Goal: Use online tool/utility: Use online tool/utility

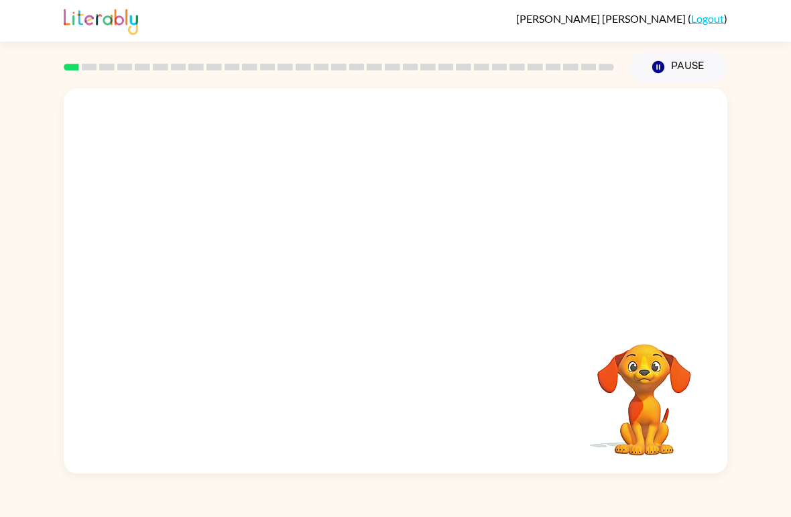
click at [681, 156] on div at bounding box center [395, 201] width 663 height 227
click at [707, 176] on div at bounding box center [395, 201] width 663 height 227
click at [689, 232] on div at bounding box center [395, 201] width 663 height 227
click at [685, 229] on div at bounding box center [395, 201] width 663 height 227
click at [657, 423] on video "Your browser must support playing .mp4 files to use Literably. Please try using…" at bounding box center [644, 390] width 134 height 134
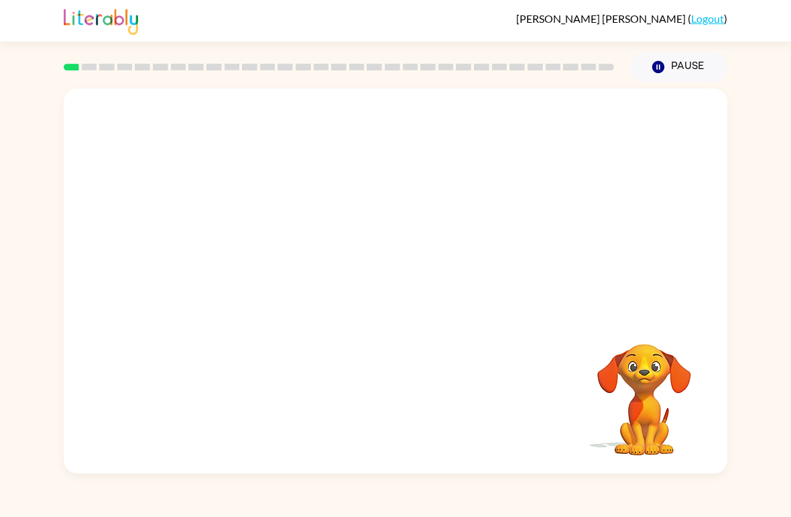
click at [72, 88] on div at bounding box center [339, 67] width 566 height 47
click at [96, 68] on rect at bounding box center [89, 67] width 15 height 7
click at [361, 211] on video "Your browser must support playing .mp4 files to use Literably. Please try using…" at bounding box center [395, 201] width 663 height 227
click at [377, 287] on div at bounding box center [395, 287] width 86 height 49
click at [372, 272] on button "button" at bounding box center [395, 287] width 86 height 49
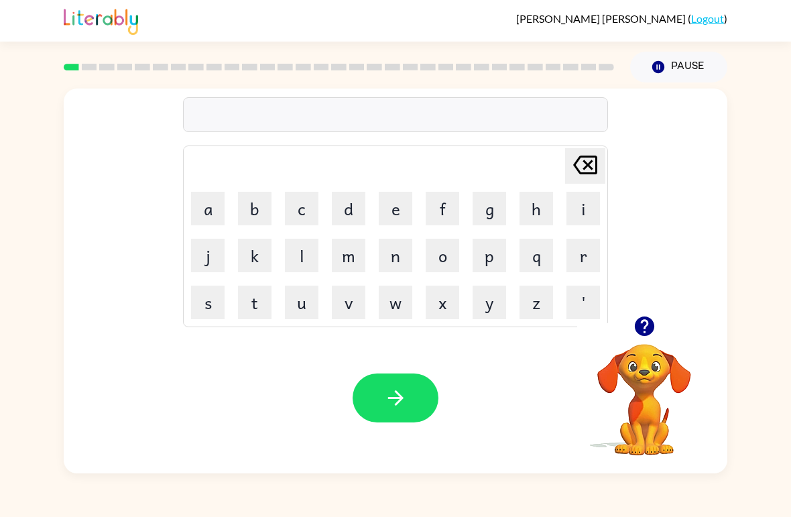
click at [248, 204] on button "b" at bounding box center [255, 209] width 34 height 34
click at [442, 257] on button "o" at bounding box center [443, 256] width 34 height 34
click at [207, 206] on button "a" at bounding box center [208, 209] width 34 height 34
click at [584, 254] on button "r" at bounding box center [583, 256] width 34 height 34
click at [253, 305] on button "t" at bounding box center [255, 302] width 34 height 34
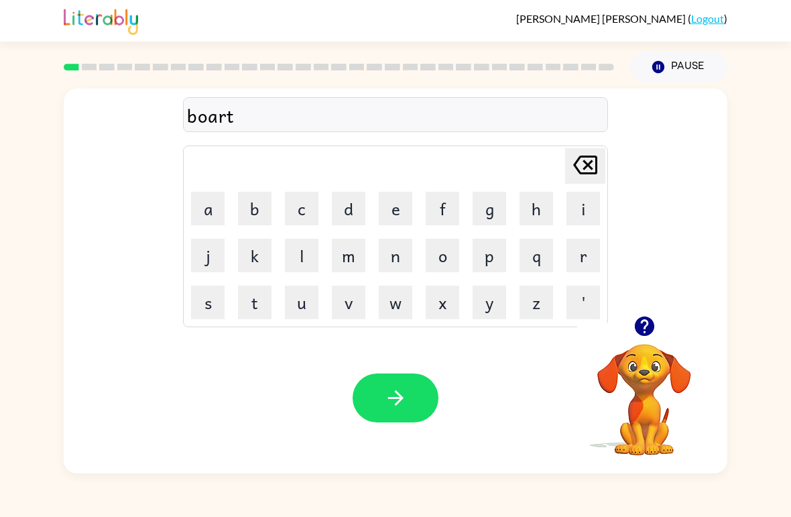
click at [533, 207] on button "h" at bounding box center [536, 209] width 34 height 34
click at [399, 211] on button "e" at bounding box center [396, 209] width 34 height 34
click at [582, 259] on button "r" at bounding box center [583, 256] width 34 height 34
click at [659, 328] on button "button" at bounding box center [644, 326] width 34 height 34
click at [651, 343] on video "Your browser must support playing .mp4 files to use Literably. Please try using…" at bounding box center [644, 390] width 134 height 134
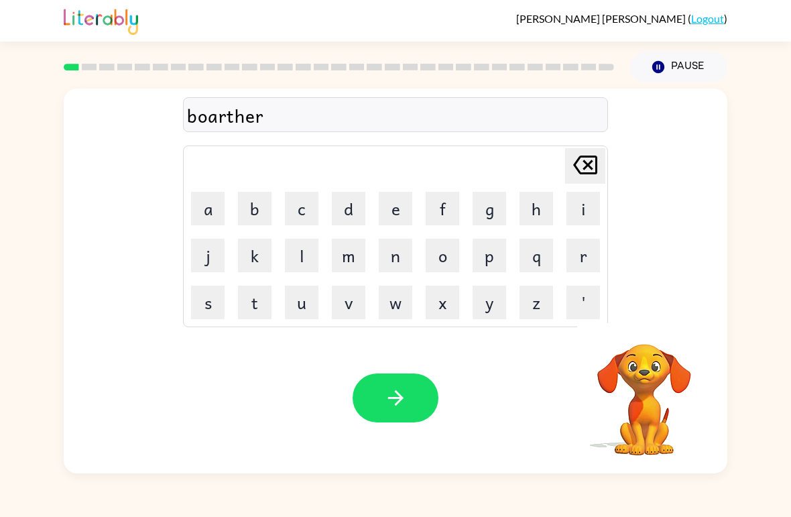
click at [669, 367] on video "Your browser must support playing .mp4 files to use Literably. Please try using…" at bounding box center [644, 390] width 134 height 134
click at [657, 377] on video "Your browser must support playing .mp4 files to use Literably. Please try using…" at bounding box center [644, 390] width 134 height 134
click at [216, 115] on div "boarther" at bounding box center [395, 115] width 417 height 28
click at [581, 183] on div "[PERSON_NAME] last character input" at bounding box center [585, 166] width 32 height 34
click at [582, 185] on table "[PERSON_NAME] last character input a b c d e f g h i j k l m n o p q r s t u v …" at bounding box center [395, 236] width 423 height 180
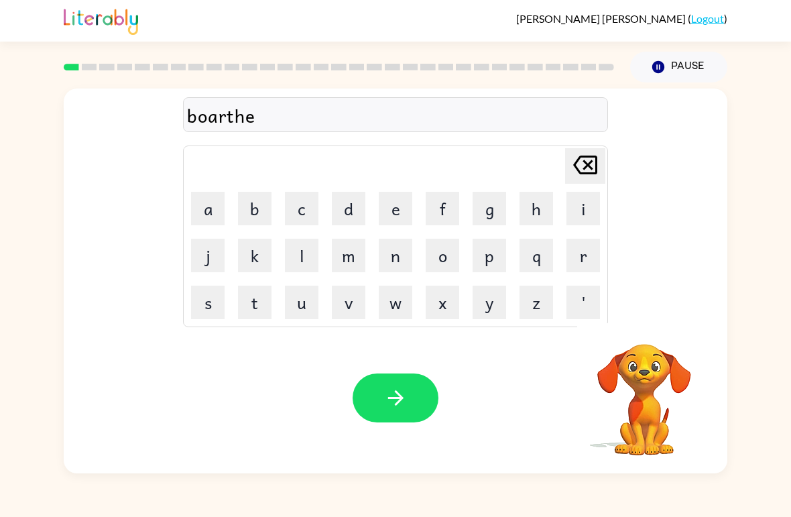
click at [580, 166] on icon "[PERSON_NAME] last character input" at bounding box center [585, 165] width 32 height 32
click at [579, 166] on icon "[PERSON_NAME] last character input" at bounding box center [585, 165] width 32 height 32
click at [579, 167] on icon "[PERSON_NAME] last character input" at bounding box center [585, 165] width 32 height 32
click at [582, 170] on icon "[PERSON_NAME] last character input" at bounding box center [585, 165] width 32 height 32
click at [350, 214] on button "d" at bounding box center [349, 209] width 34 height 34
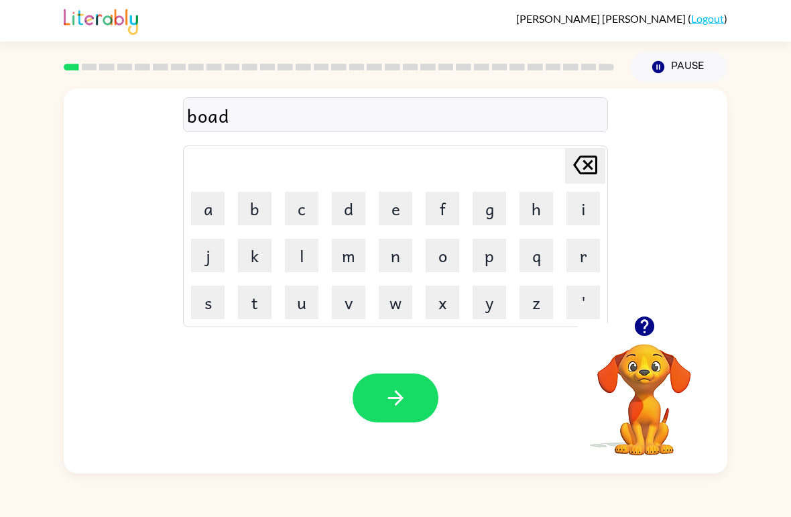
click at [393, 212] on button "e" at bounding box center [396, 209] width 34 height 34
click at [566, 248] on button "r" at bounding box center [583, 256] width 34 height 34
click at [387, 407] on icon "button" at bounding box center [395, 397] width 23 height 23
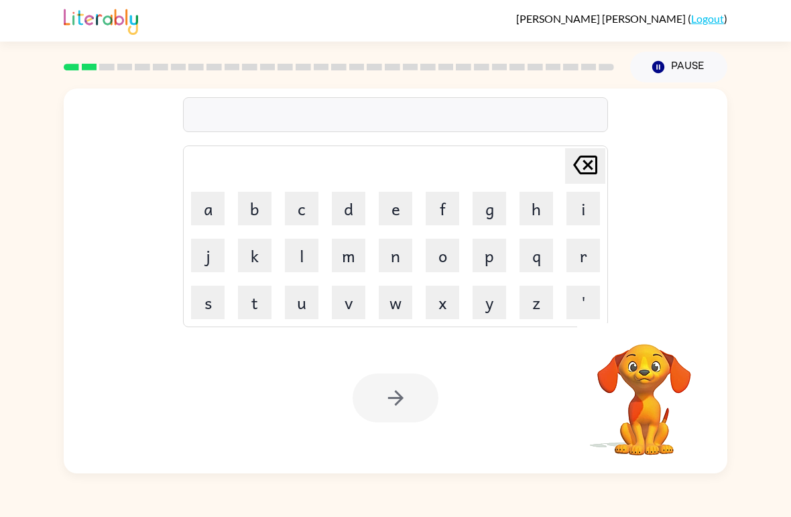
click at [300, 202] on button "c" at bounding box center [302, 209] width 34 height 34
click at [449, 251] on button "o" at bounding box center [443, 256] width 34 height 34
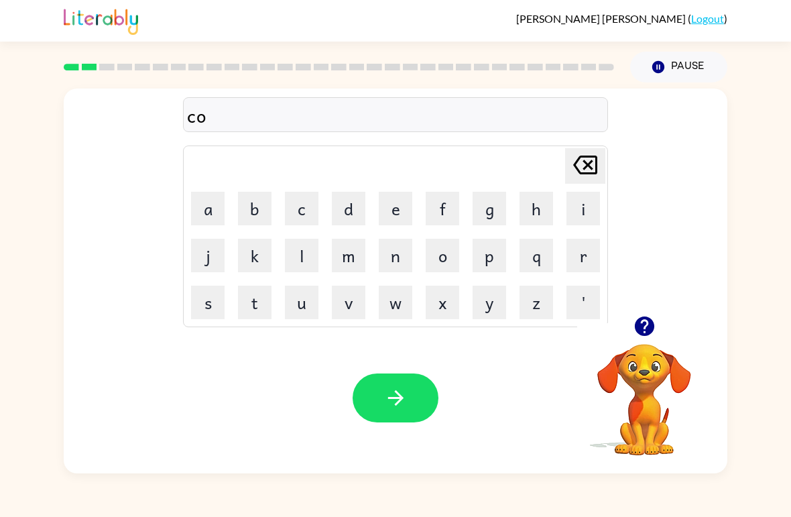
click at [312, 302] on button "u" at bounding box center [302, 302] width 34 height 34
click at [399, 254] on button "n" at bounding box center [396, 256] width 34 height 34
click at [250, 305] on button "t" at bounding box center [255, 302] width 34 height 34
click at [383, 384] on button "button" at bounding box center [395, 397] width 86 height 49
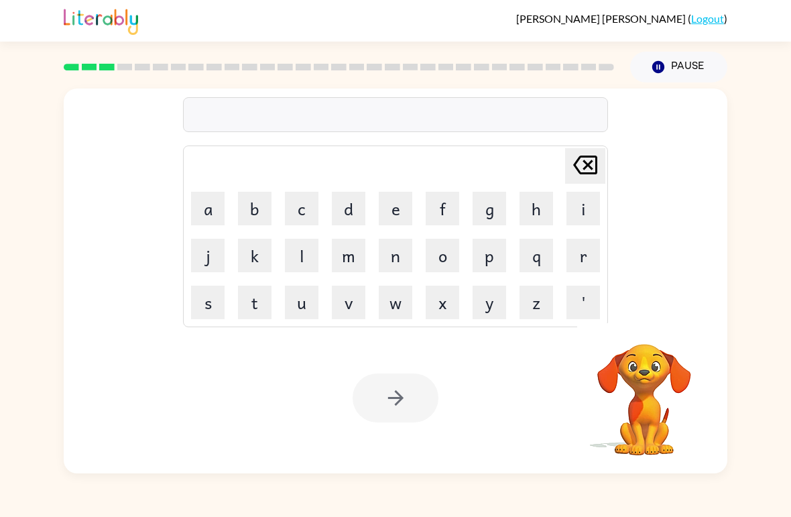
click at [308, 255] on button "l" at bounding box center [302, 256] width 34 height 34
click at [438, 252] on button "o" at bounding box center [443, 256] width 34 height 34
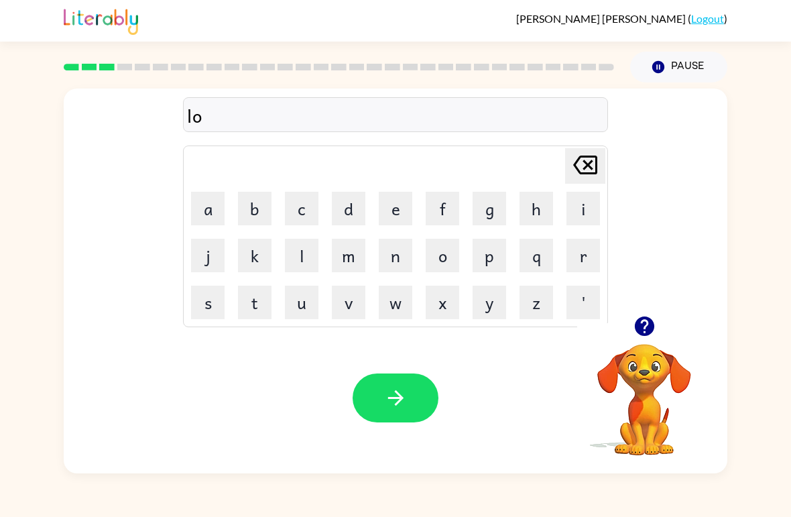
click at [305, 215] on button "c" at bounding box center [302, 209] width 34 height 34
click at [201, 214] on button "a" at bounding box center [208, 209] width 34 height 34
click at [256, 308] on button "t" at bounding box center [255, 302] width 34 height 34
click at [390, 211] on button "e" at bounding box center [396, 209] width 34 height 34
click at [399, 390] on icon "button" at bounding box center [395, 397] width 23 height 23
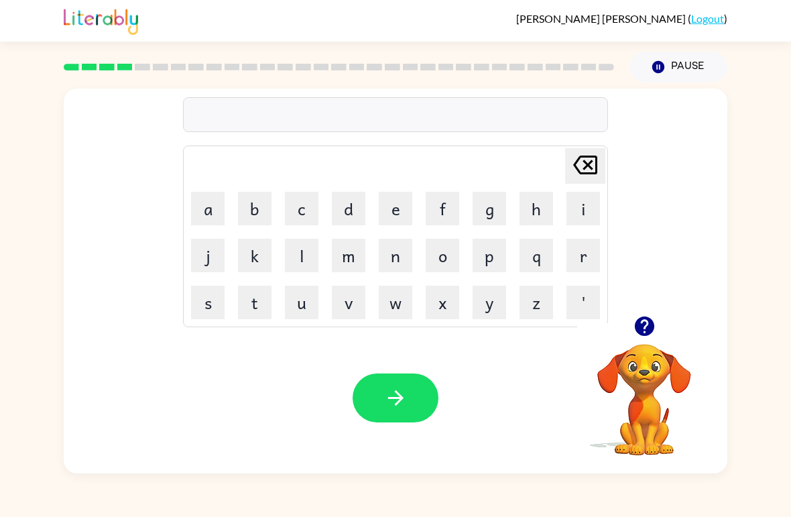
click at [263, 303] on button "t" at bounding box center [255, 302] width 34 height 34
click at [395, 312] on button "w" at bounding box center [396, 302] width 34 height 34
click at [588, 216] on button "i" at bounding box center [583, 209] width 34 height 34
click at [391, 263] on button "n" at bounding box center [396, 256] width 34 height 34
click at [378, 377] on button "button" at bounding box center [395, 397] width 86 height 49
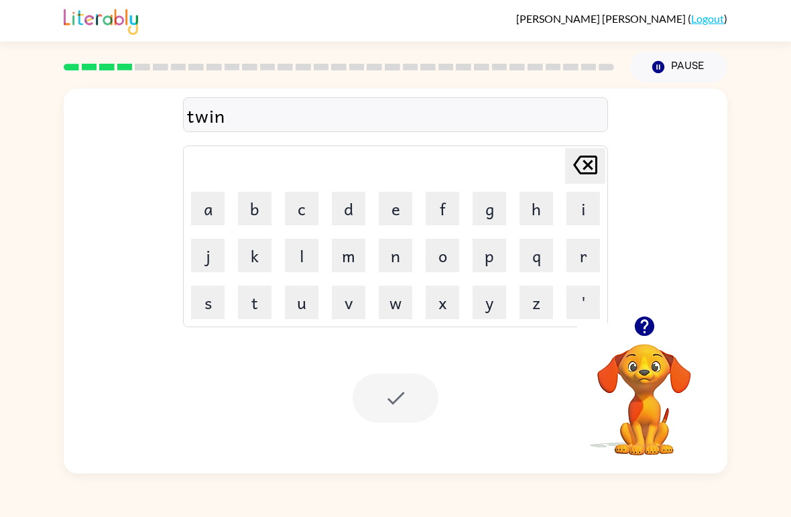
click at [391, 393] on div at bounding box center [395, 397] width 86 height 49
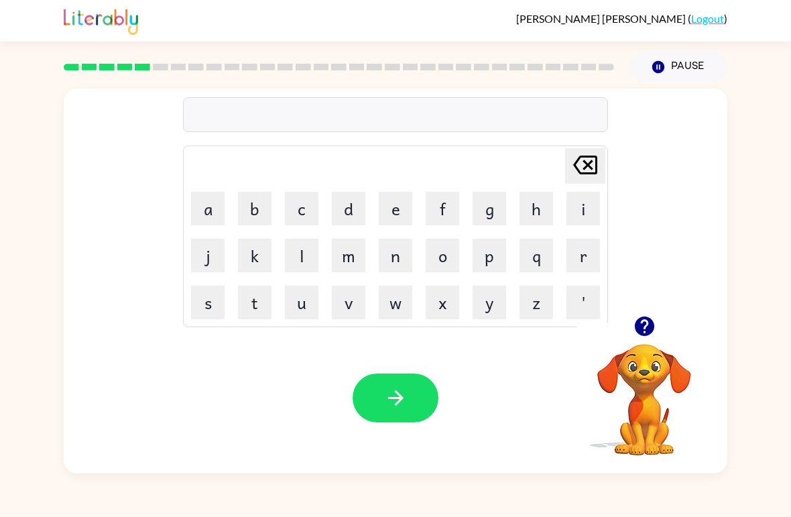
click at [409, 255] on button "n" at bounding box center [396, 256] width 34 height 34
click at [403, 208] on button "e" at bounding box center [396, 209] width 34 height 34
click at [206, 218] on button "a" at bounding box center [208, 209] width 34 height 34
click at [570, 253] on button "r" at bounding box center [583, 256] width 34 height 34
click at [293, 249] on button "l" at bounding box center [302, 256] width 34 height 34
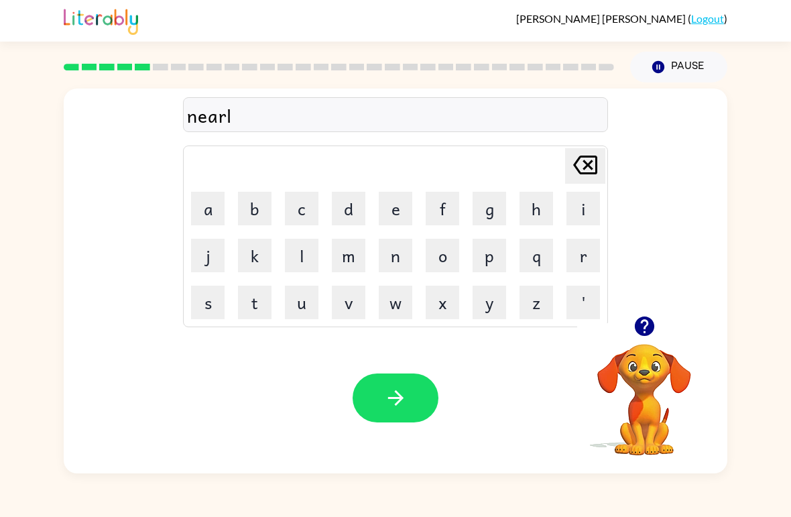
click at [487, 293] on button "y" at bounding box center [489, 302] width 34 height 34
click at [378, 408] on button "button" at bounding box center [395, 397] width 86 height 49
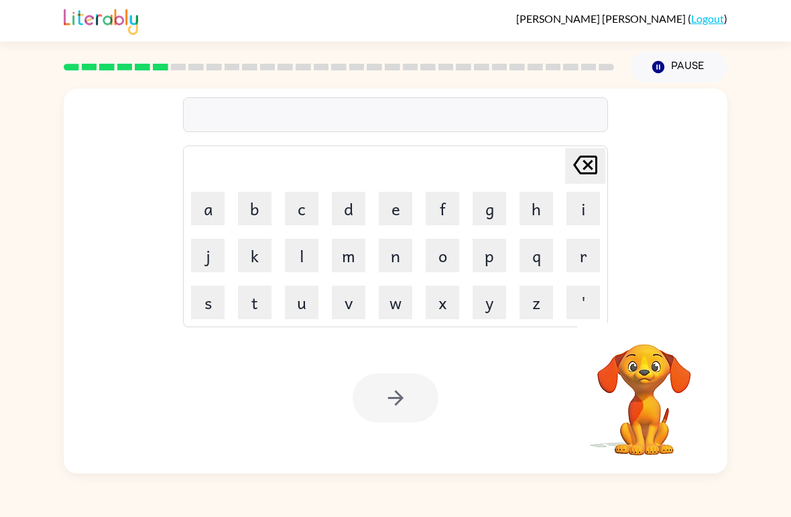
click at [260, 209] on button "b" at bounding box center [255, 209] width 34 height 34
click at [574, 202] on button "i" at bounding box center [583, 209] width 34 height 34
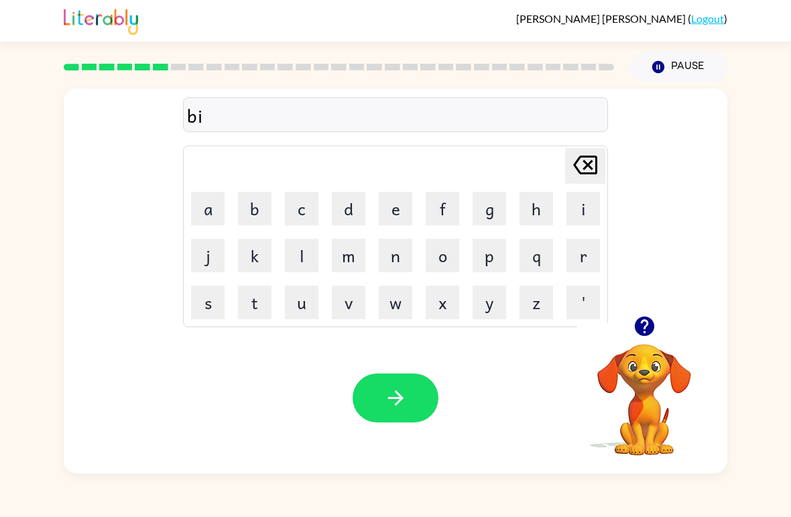
click at [534, 211] on button "h" at bounding box center [536, 209] width 34 height 34
click at [590, 170] on icon "[PERSON_NAME] last character input" at bounding box center [585, 165] width 32 height 32
click at [589, 170] on icon "[PERSON_NAME] last character input" at bounding box center [585, 165] width 32 height 32
click at [398, 208] on button "e" at bounding box center [396, 209] width 34 height 34
click at [541, 210] on button "h" at bounding box center [536, 209] width 34 height 34
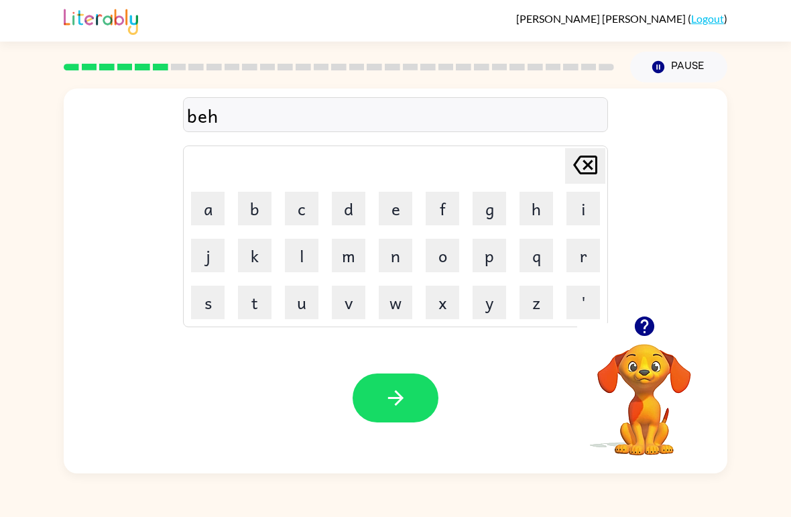
click at [577, 218] on button "i" at bounding box center [583, 209] width 34 height 34
click at [644, 330] on icon "button" at bounding box center [643, 325] width 19 height 19
click at [645, 347] on video "Your browser must support playing .mp4 files to use Literably. Please try using…" at bounding box center [644, 390] width 134 height 134
click at [659, 329] on button "button" at bounding box center [644, 326] width 34 height 34
click at [348, 206] on button "d" at bounding box center [349, 209] width 34 height 34
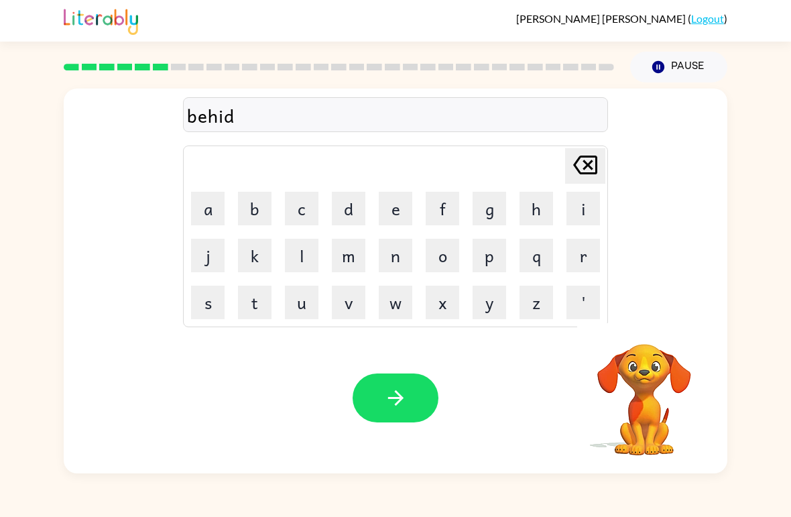
click at [392, 210] on button "e" at bounding box center [396, 209] width 34 height 34
click at [402, 417] on button "button" at bounding box center [395, 397] width 86 height 49
click at [251, 303] on button "t" at bounding box center [255, 302] width 34 height 34
click at [576, 256] on button "r" at bounding box center [583, 256] width 34 height 34
click at [568, 212] on button "i" at bounding box center [583, 209] width 34 height 34
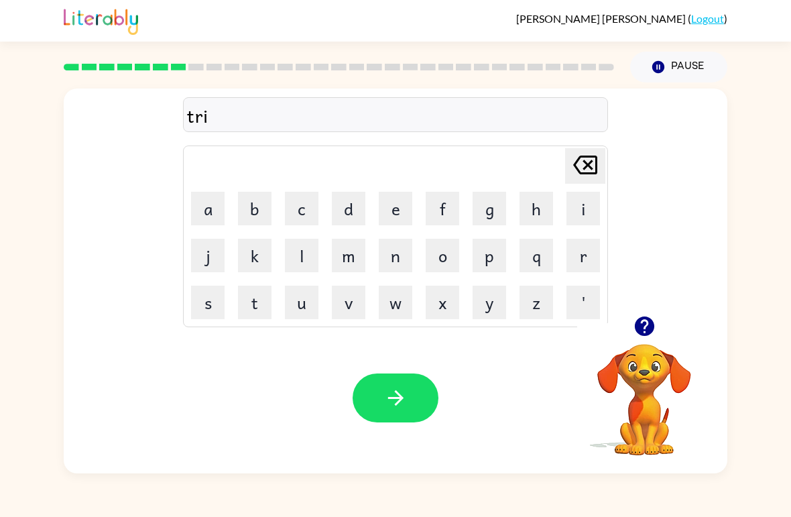
click at [303, 206] on button "c" at bounding box center [302, 209] width 34 height 34
click at [300, 260] on button "l" at bounding box center [302, 256] width 34 height 34
click at [397, 214] on button "e" at bounding box center [396, 209] width 34 height 34
click at [399, 392] on icon "button" at bounding box center [395, 397] width 23 height 23
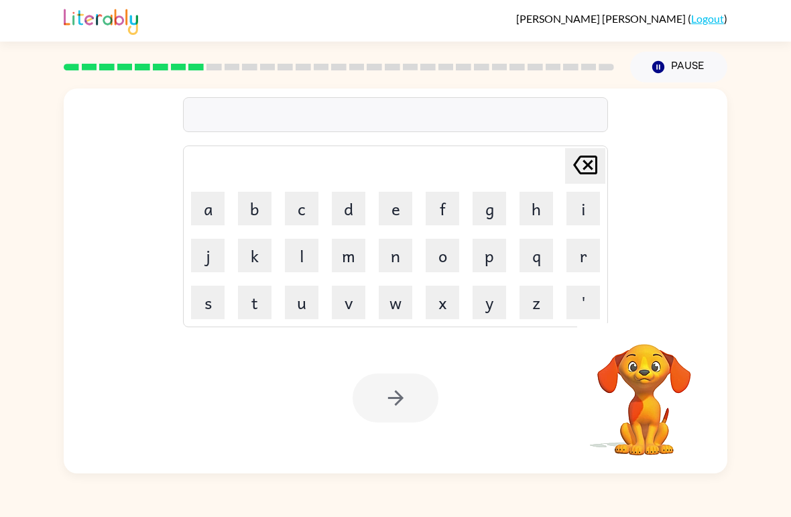
click at [347, 259] on button "m" at bounding box center [349, 256] width 34 height 34
click at [572, 219] on button "i" at bounding box center [583, 209] width 34 height 34
click at [582, 255] on button "r" at bounding box center [583, 256] width 34 height 34
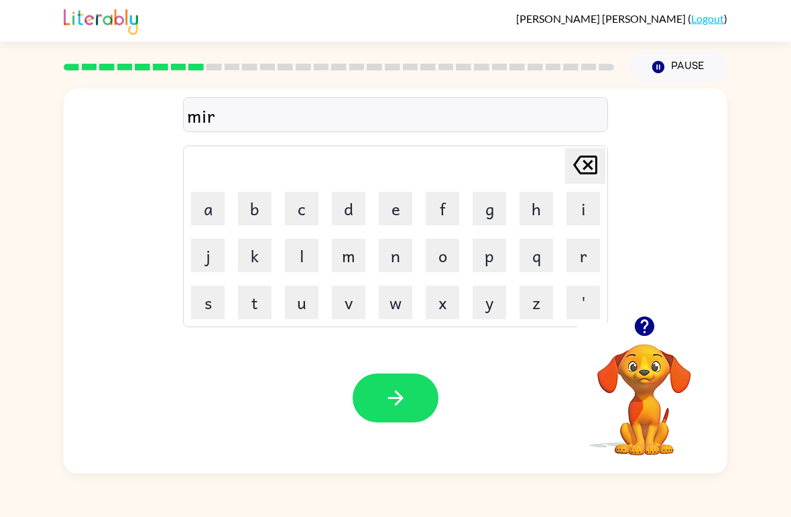
click at [294, 210] on button "c" at bounding box center [302, 209] width 34 height 34
click at [216, 208] on button "a" at bounding box center [208, 209] width 34 height 34
click at [296, 254] on button "l" at bounding box center [302, 256] width 34 height 34
click at [388, 399] on icon "button" at bounding box center [394, 397] width 15 height 15
click at [401, 255] on button "n" at bounding box center [396, 256] width 34 height 34
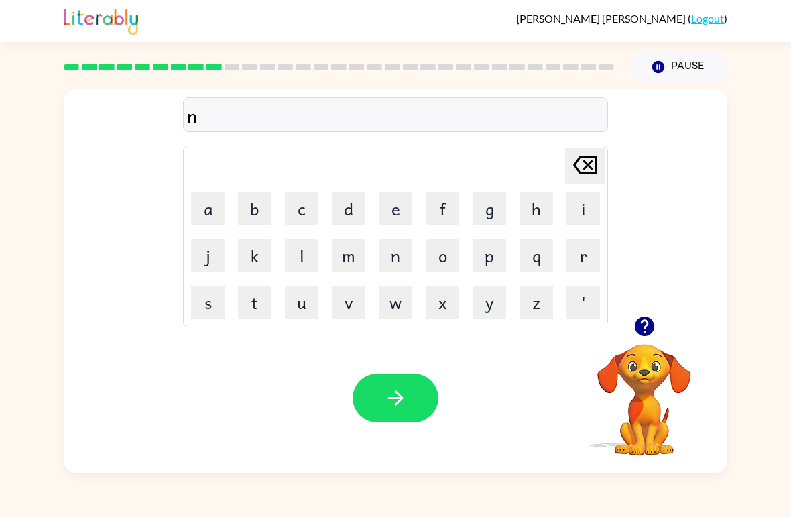
click at [577, 209] on button "i" at bounding box center [583, 209] width 34 height 34
click at [352, 256] on button "m" at bounding box center [349, 256] width 34 height 34
click at [263, 213] on button "b" at bounding box center [255, 209] width 34 height 34
click at [302, 252] on button "l" at bounding box center [302, 256] width 34 height 34
click at [398, 206] on button "e" at bounding box center [396, 209] width 34 height 34
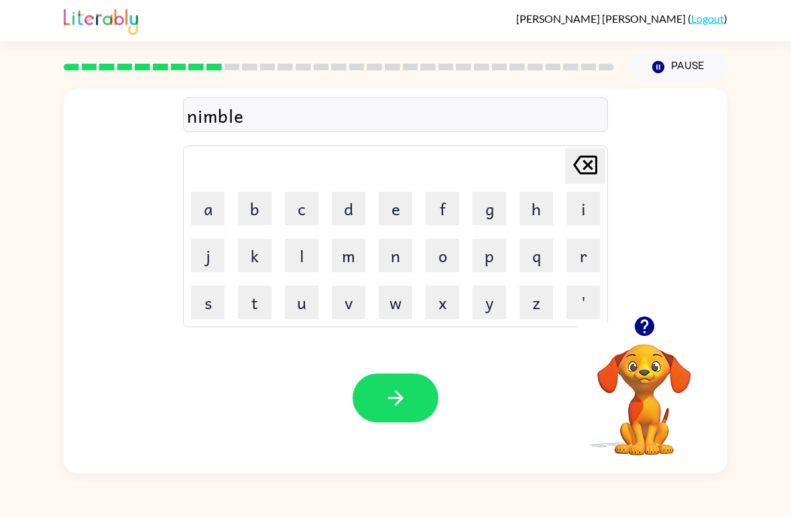
click at [411, 399] on button "button" at bounding box center [395, 397] width 86 height 49
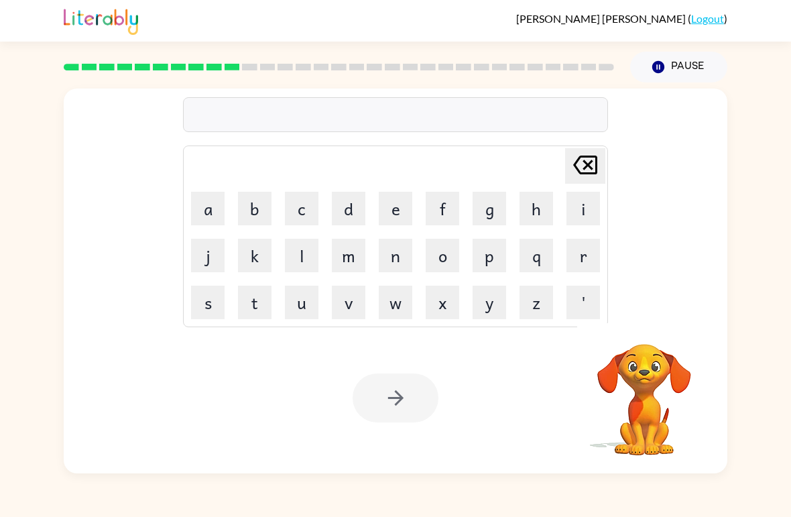
click at [215, 199] on button "a" at bounding box center [208, 209] width 34 height 34
click at [383, 262] on button "n" at bounding box center [396, 256] width 34 height 34
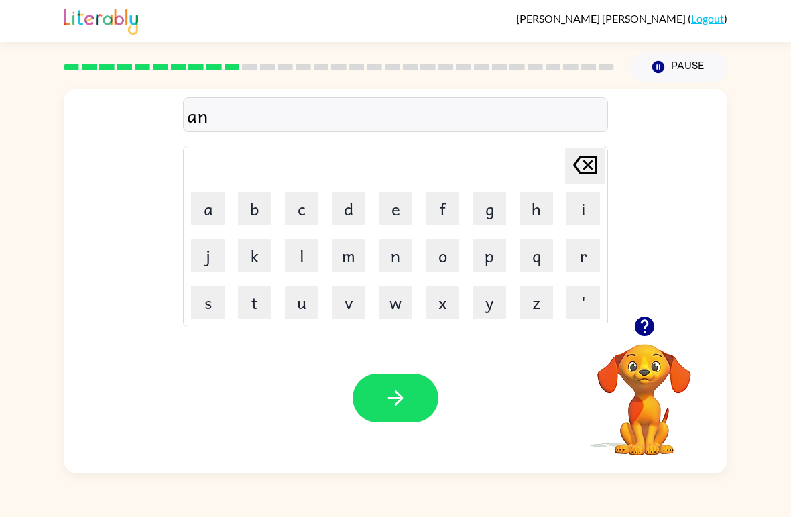
click at [450, 208] on button "f" at bounding box center [443, 209] width 34 height 34
click at [444, 257] on button "o" at bounding box center [443, 256] width 34 height 34
click at [442, 253] on button "o" at bounding box center [443, 256] width 34 height 34
click at [312, 265] on button "l" at bounding box center [302, 256] width 34 height 34
click at [311, 213] on button "c" at bounding box center [302, 209] width 34 height 34
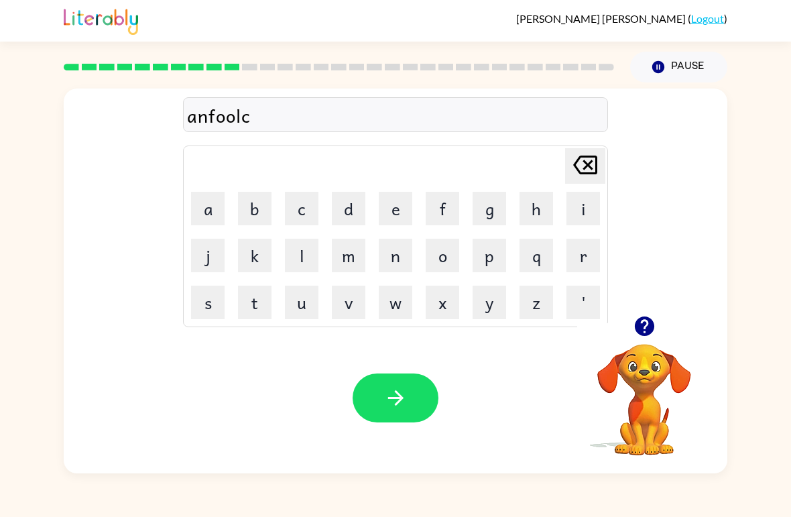
click at [596, 170] on icon at bounding box center [585, 164] width 24 height 19
click at [346, 211] on button "d" at bounding box center [349, 209] width 34 height 34
click at [382, 390] on button "button" at bounding box center [395, 397] width 86 height 49
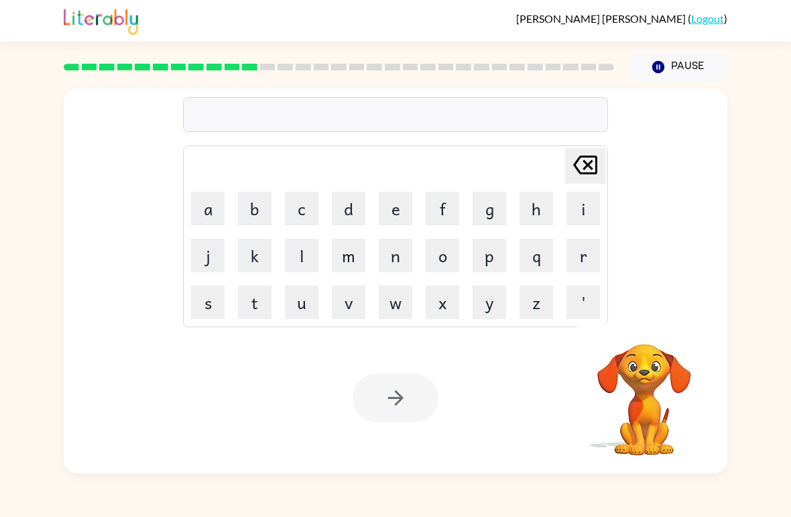
click at [348, 308] on button "v" at bounding box center [349, 302] width 34 height 34
click at [450, 255] on button "o" at bounding box center [443, 256] width 34 height 34
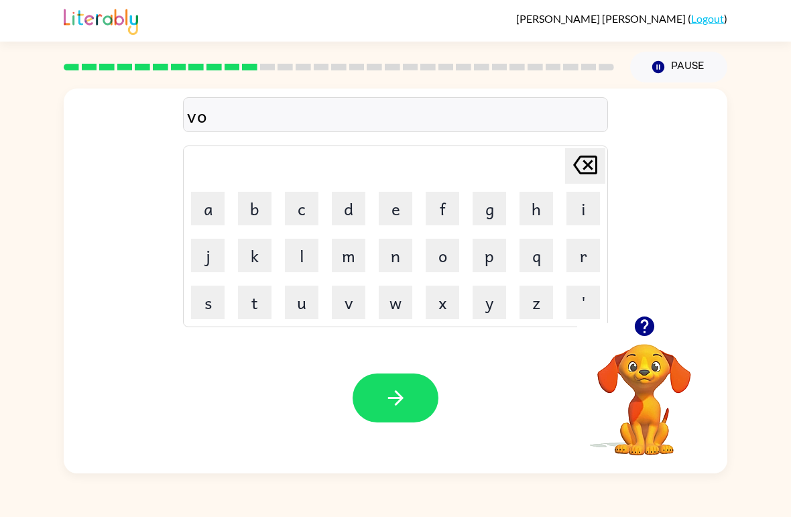
click at [257, 313] on button "t" at bounding box center [255, 302] width 34 height 34
click at [399, 202] on button "e" at bounding box center [396, 209] width 34 height 34
click at [375, 395] on button "button" at bounding box center [395, 397] width 86 height 49
click at [258, 186] on td "b" at bounding box center [255, 209] width 46 height 46
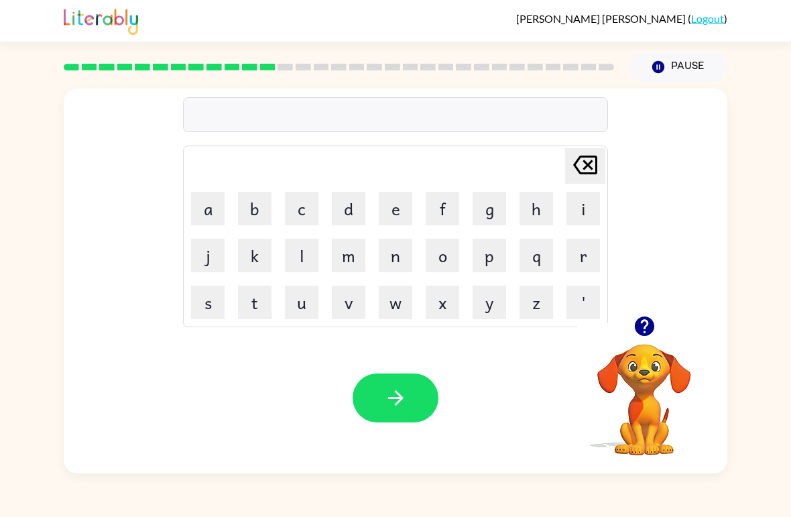
click at [391, 213] on button "e" at bounding box center [396, 209] width 34 height 34
click at [348, 206] on button "d" at bounding box center [349, 209] width 34 height 34
click at [581, 158] on icon at bounding box center [585, 164] width 24 height 19
click at [580, 157] on icon at bounding box center [585, 164] width 24 height 19
click at [267, 212] on button "b" at bounding box center [255, 209] width 34 height 34
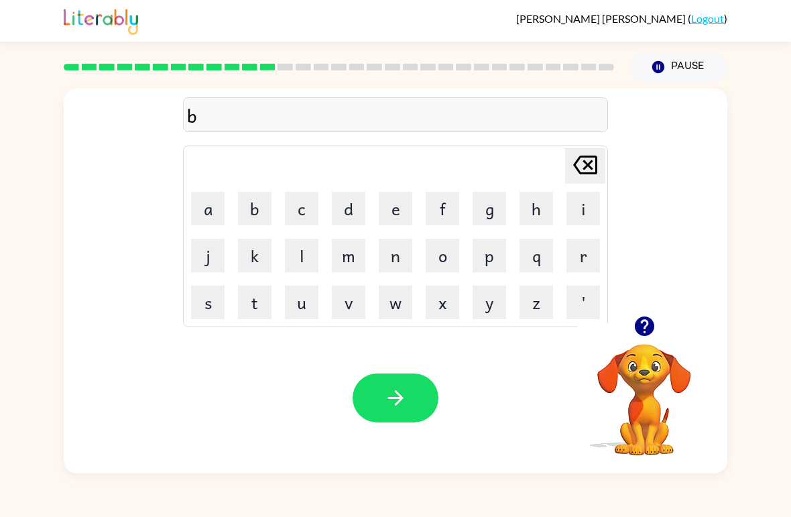
click at [393, 206] on button "e" at bounding box center [396, 209] width 34 height 34
click at [350, 205] on button "d" at bounding box center [349, 209] width 34 height 34
click at [260, 300] on button "t" at bounding box center [255, 302] width 34 height 34
click at [582, 202] on button "i" at bounding box center [583, 209] width 34 height 34
click at [358, 252] on button "m" at bounding box center [349, 256] width 34 height 34
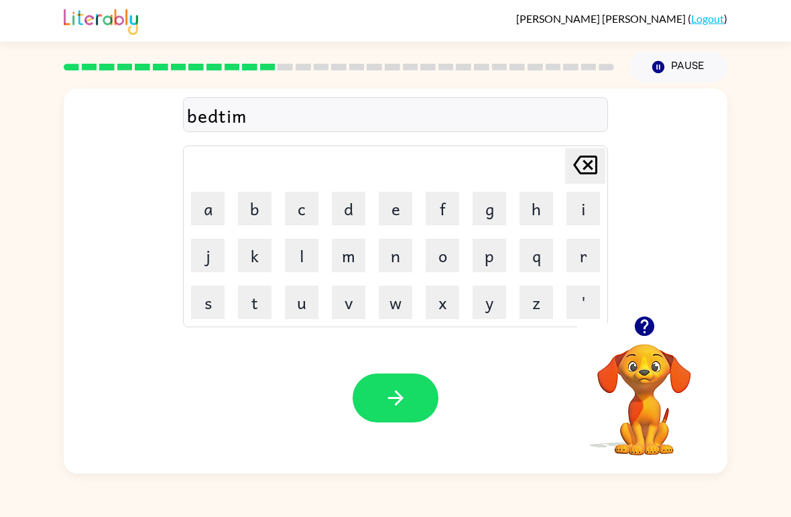
click at [392, 218] on button "e" at bounding box center [396, 209] width 34 height 34
click at [371, 407] on button "button" at bounding box center [395, 397] width 86 height 49
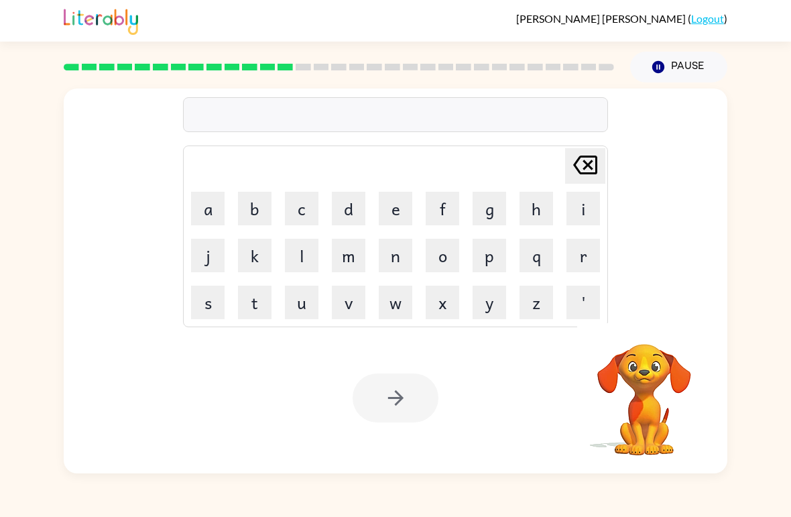
click at [444, 214] on button "f" at bounding box center [443, 209] width 34 height 34
click at [407, 204] on button "e" at bounding box center [396, 209] width 34 height 34
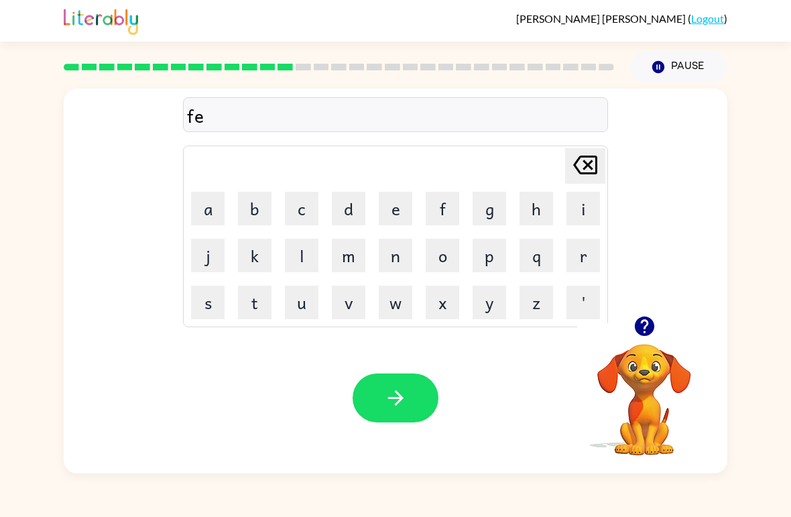
click at [395, 202] on button "e" at bounding box center [396, 209] width 34 height 34
click at [350, 198] on button "d" at bounding box center [349, 209] width 34 height 34
click at [393, 261] on button "n" at bounding box center [396, 256] width 34 height 34
click at [397, 212] on button "e" at bounding box center [396, 209] width 34 height 34
click at [391, 203] on button "e" at bounding box center [396, 209] width 34 height 34
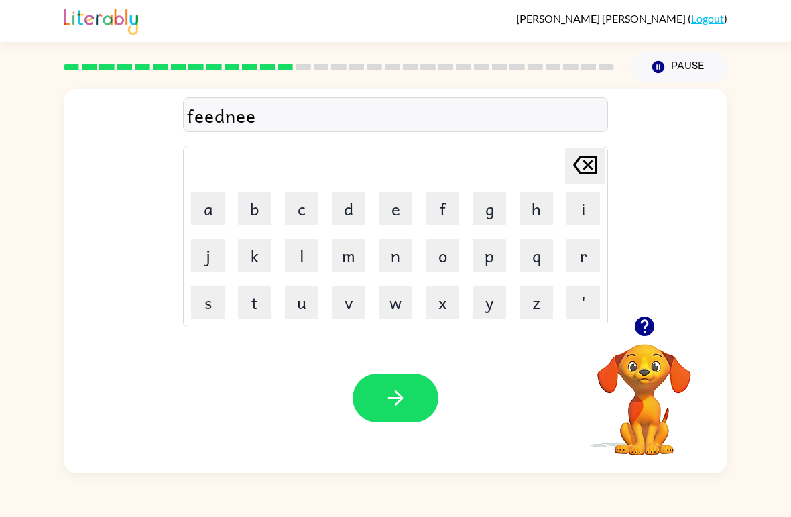
click at [212, 312] on button "s" at bounding box center [208, 302] width 34 height 34
click at [403, 391] on icon "button" at bounding box center [395, 397] width 23 height 23
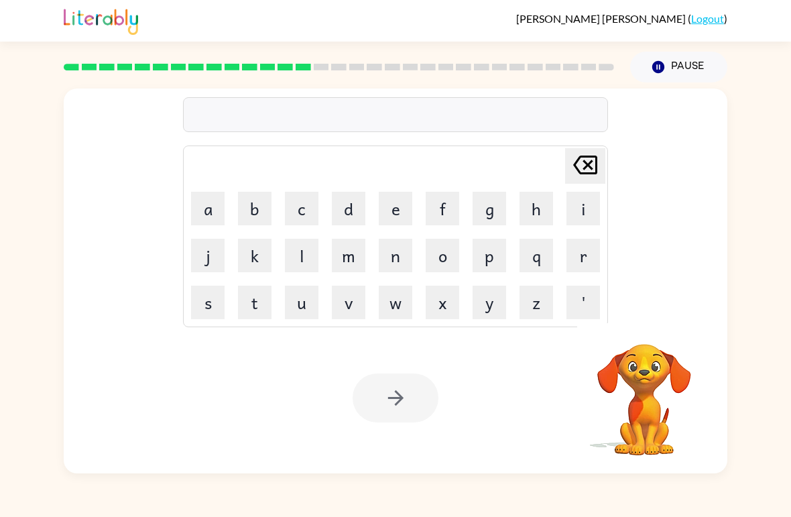
click at [342, 198] on button "d" at bounding box center [349, 209] width 34 height 34
click at [392, 200] on button "e" at bounding box center [396, 209] width 34 height 34
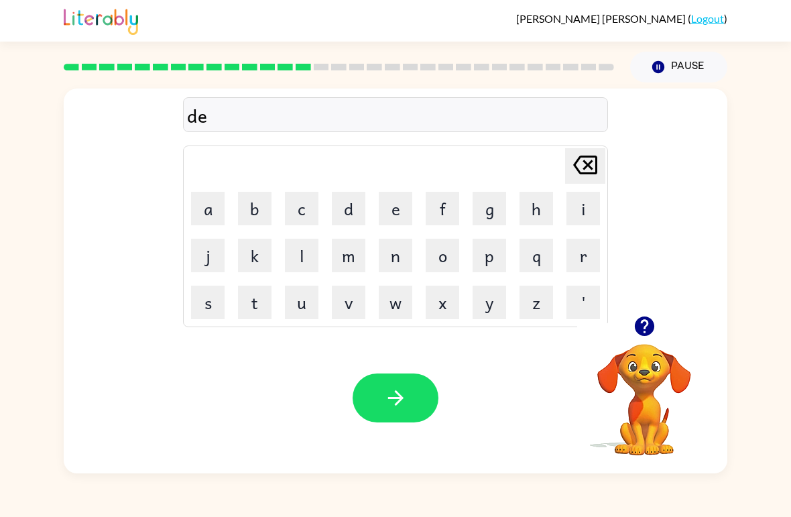
click at [298, 254] on button "l" at bounding box center [302, 256] width 34 height 34
click at [216, 208] on button "a" at bounding box center [208, 209] width 34 height 34
click at [499, 296] on button "y" at bounding box center [489, 302] width 34 height 34
click at [403, 399] on icon "button" at bounding box center [394, 397] width 15 height 15
click at [261, 310] on button "t" at bounding box center [255, 302] width 34 height 34
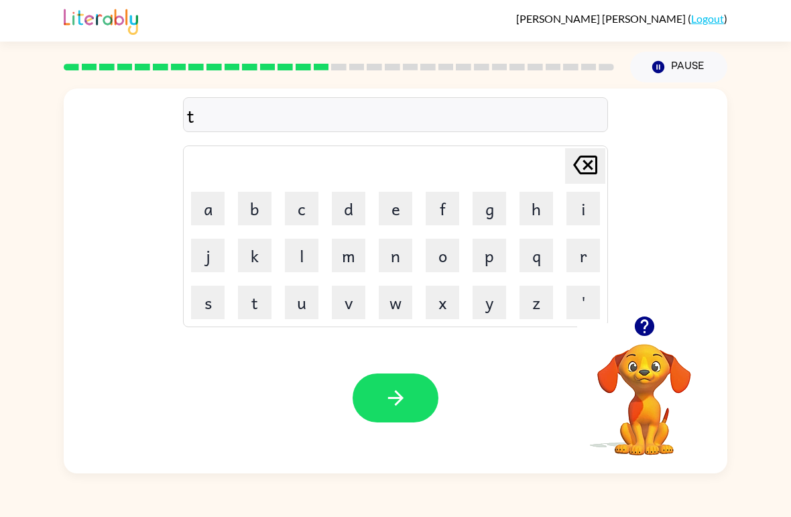
click at [298, 312] on button "u" at bounding box center [302, 302] width 34 height 34
click at [568, 251] on button "r" at bounding box center [583, 256] width 34 height 34
click at [399, 297] on button "w" at bounding box center [396, 302] width 34 height 34
click at [572, 176] on icon "[PERSON_NAME] last character input" at bounding box center [585, 165] width 32 height 32
click at [348, 254] on button "m" at bounding box center [349, 256] width 34 height 34
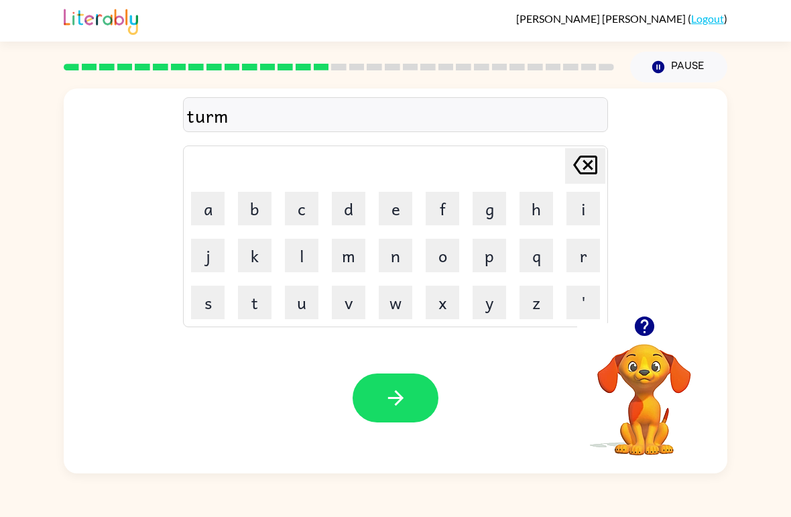
click at [387, 401] on icon "button" at bounding box center [395, 397] width 23 height 23
click at [214, 299] on button "s" at bounding box center [208, 302] width 34 height 34
click at [395, 210] on button "e" at bounding box center [396, 209] width 34 height 34
click at [633, 316] on icon "button" at bounding box center [644, 325] width 23 height 23
click at [253, 286] on button "t" at bounding box center [255, 302] width 34 height 34
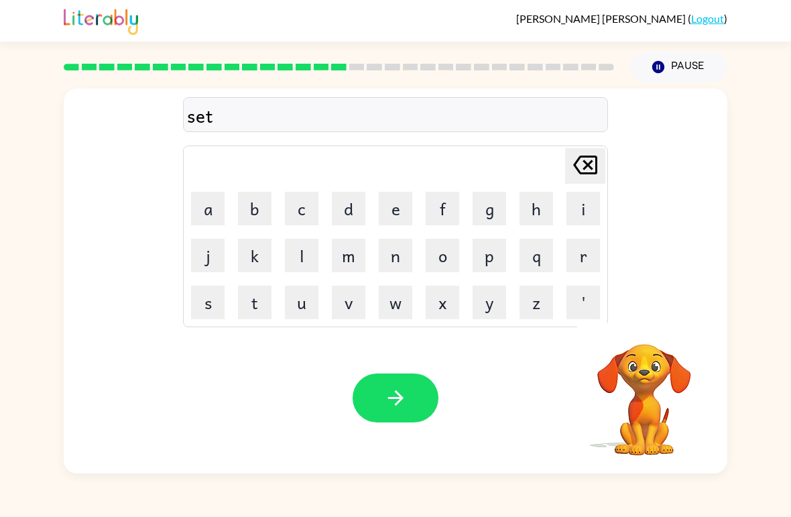
click at [397, 399] on icon "button" at bounding box center [394, 397] width 15 height 15
click at [267, 208] on button "b" at bounding box center [255, 209] width 34 height 34
click at [594, 255] on button "r" at bounding box center [583, 256] width 34 height 34
click at [397, 218] on button "e" at bounding box center [396, 209] width 34 height 34
click at [332, 253] on button "m" at bounding box center [349, 256] width 34 height 34
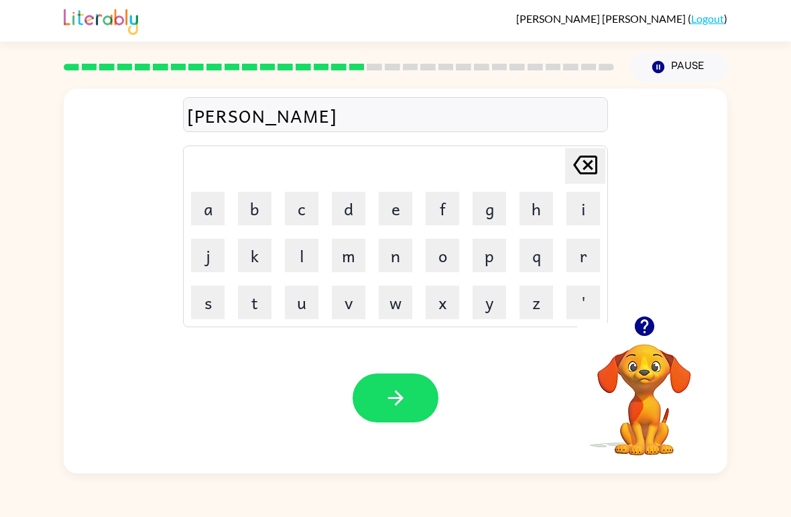
click at [588, 208] on button "i" at bounding box center [583, 209] width 34 height 34
click at [398, 255] on button "n" at bounding box center [396, 256] width 34 height 34
click at [488, 210] on button "g" at bounding box center [489, 209] width 34 height 34
click at [388, 401] on icon "button" at bounding box center [395, 397] width 23 height 23
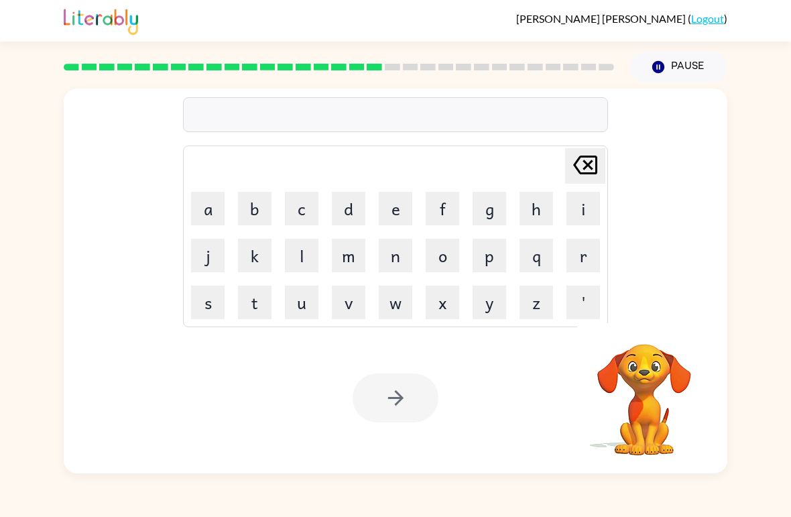
click at [494, 257] on button "p" at bounding box center [489, 256] width 34 height 34
click at [288, 254] on button "l" at bounding box center [302, 256] width 34 height 34
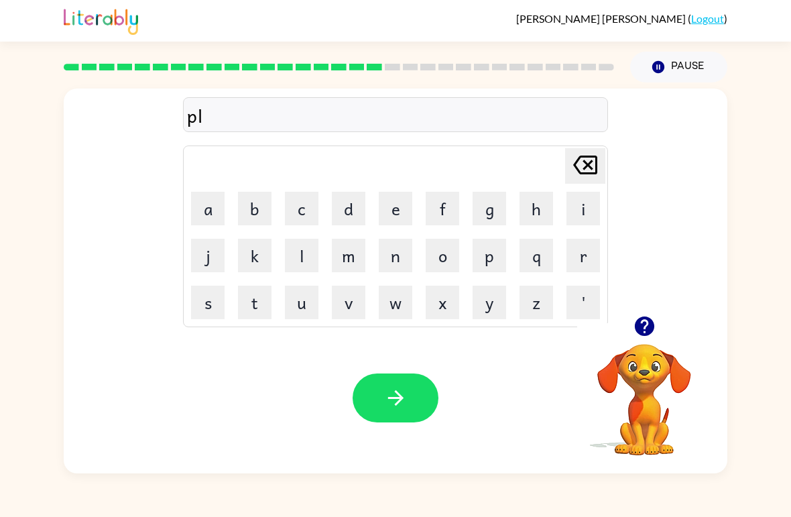
click at [205, 212] on button "a" at bounding box center [208, 209] width 34 height 34
click at [199, 299] on button "s" at bounding box center [208, 302] width 34 height 34
click at [246, 316] on button "t" at bounding box center [255, 302] width 34 height 34
click at [588, 208] on button "i" at bounding box center [583, 209] width 34 height 34
click at [293, 213] on button "c" at bounding box center [302, 209] width 34 height 34
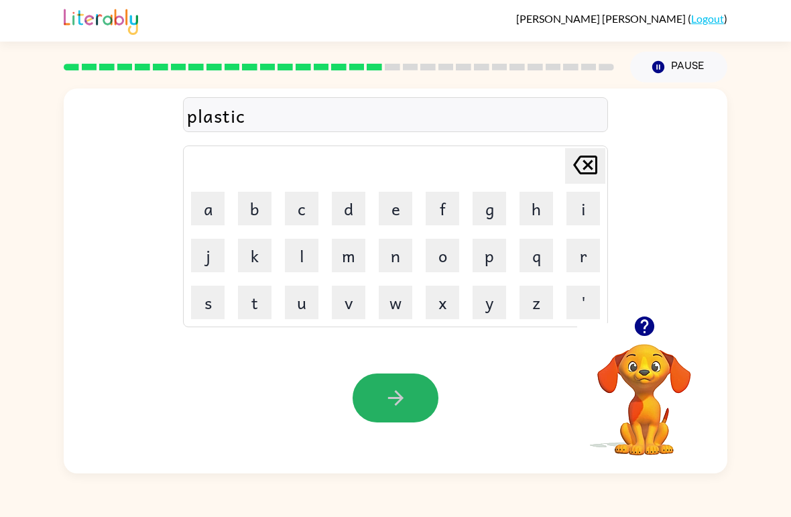
click at [395, 384] on button "button" at bounding box center [395, 397] width 86 height 49
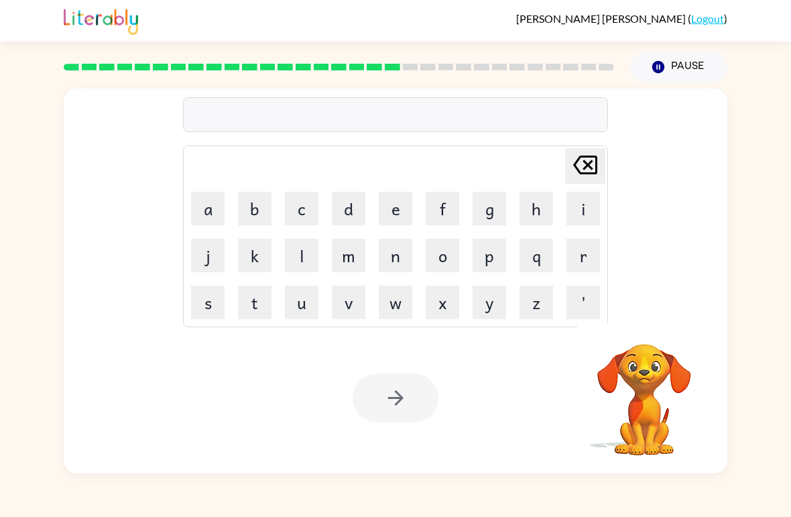
click at [356, 214] on button "d" at bounding box center [349, 209] width 34 height 34
click at [395, 206] on button "e" at bounding box center [396, 209] width 34 height 34
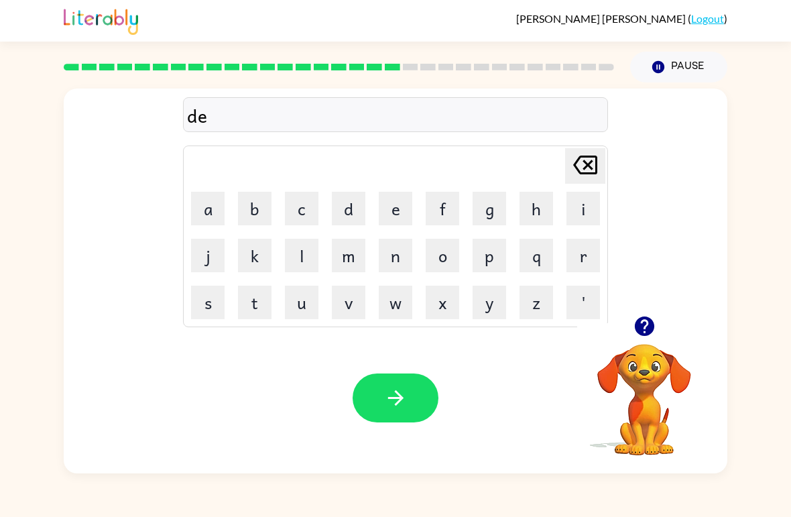
click at [603, 166] on button "[PERSON_NAME] last character input" at bounding box center [585, 166] width 40 height 36
click at [592, 218] on button "i" at bounding box center [583, 209] width 34 height 34
click at [206, 296] on button "s" at bounding box center [208, 302] width 34 height 34
click at [495, 269] on button "p" at bounding box center [489, 256] width 34 height 34
click at [298, 250] on button "l" at bounding box center [302, 256] width 34 height 34
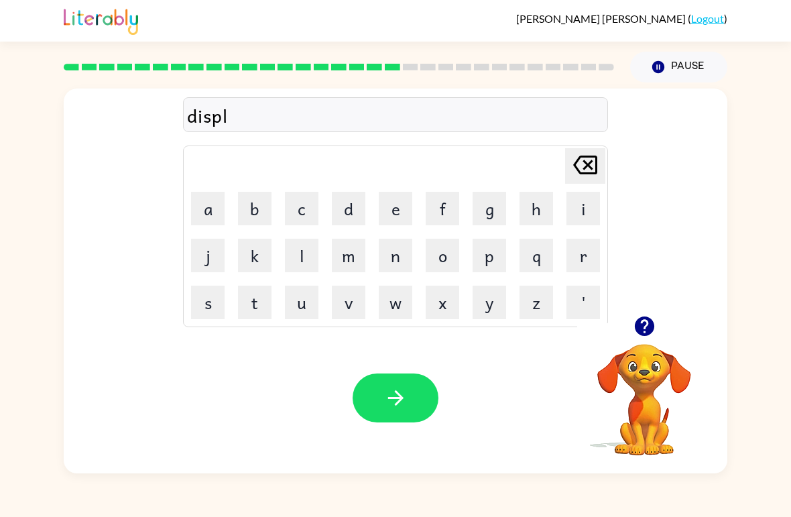
click at [203, 212] on button "a" at bounding box center [208, 209] width 34 height 34
click at [491, 305] on button "y" at bounding box center [489, 302] width 34 height 34
click at [384, 402] on icon "button" at bounding box center [395, 397] width 23 height 23
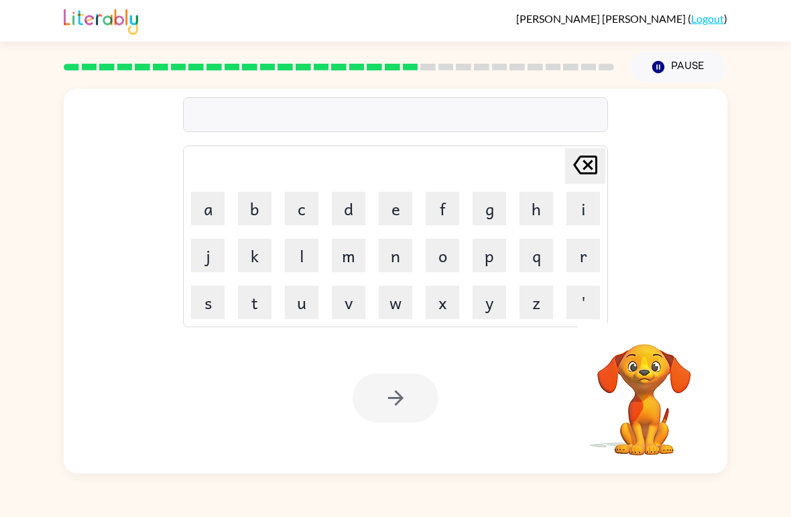
click at [354, 195] on button "d" at bounding box center [349, 209] width 34 height 34
click at [300, 313] on button "u" at bounding box center [302, 302] width 34 height 34
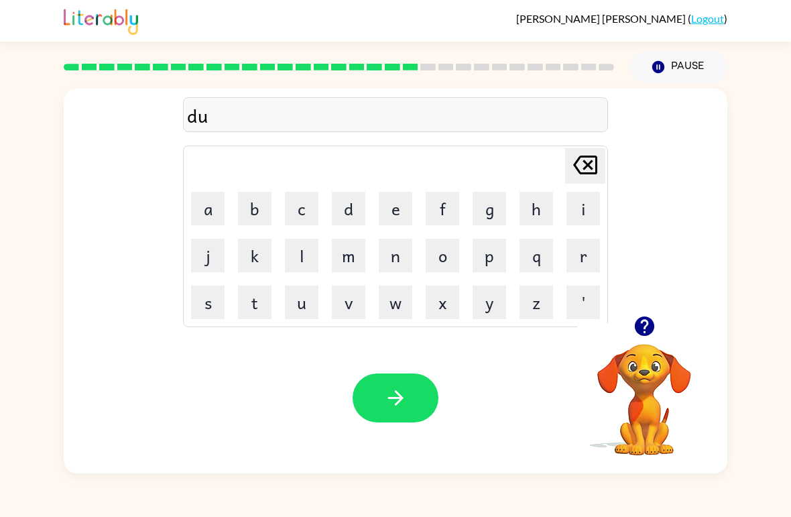
click at [209, 298] on button "s" at bounding box center [208, 302] width 34 height 34
click at [241, 298] on button "t" at bounding box center [255, 302] width 34 height 34
click at [393, 204] on button "e" at bounding box center [396, 209] width 34 height 34
click at [356, 221] on button "d" at bounding box center [349, 209] width 34 height 34
click at [405, 405] on icon "button" at bounding box center [395, 397] width 23 height 23
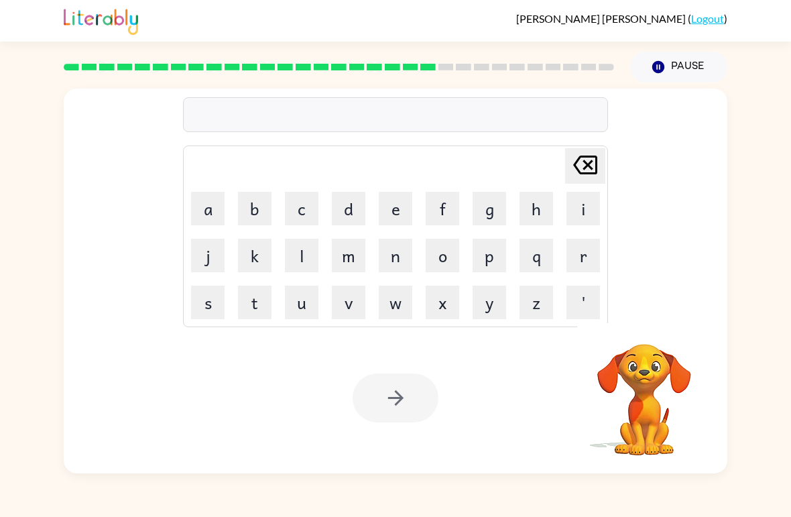
click at [204, 310] on button "s" at bounding box center [208, 302] width 34 height 34
click at [401, 204] on button "e" at bounding box center [396, 209] width 34 height 34
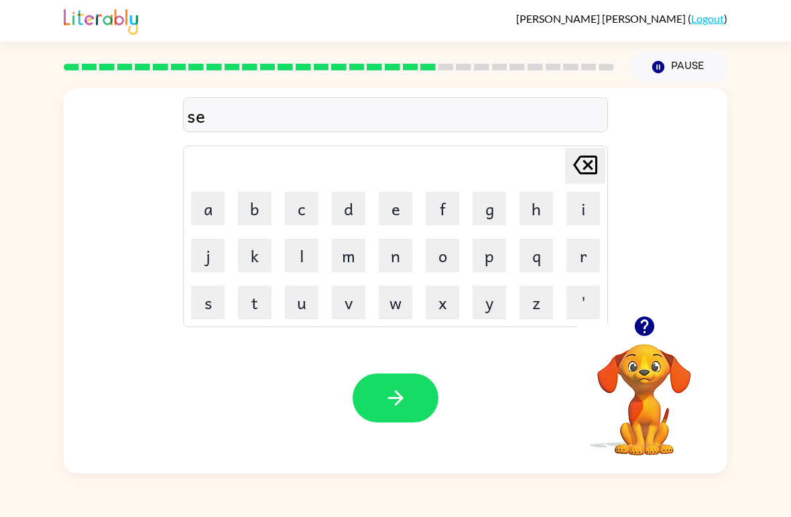
click at [398, 259] on button "n" at bounding box center [396, 256] width 34 height 34
click at [332, 202] on button "d" at bounding box center [349, 209] width 34 height 34
click at [257, 296] on button "t" at bounding box center [255, 302] width 34 height 34
click at [391, 198] on button "e" at bounding box center [396, 209] width 34 height 34
click at [535, 202] on button "h" at bounding box center [536, 209] width 34 height 34
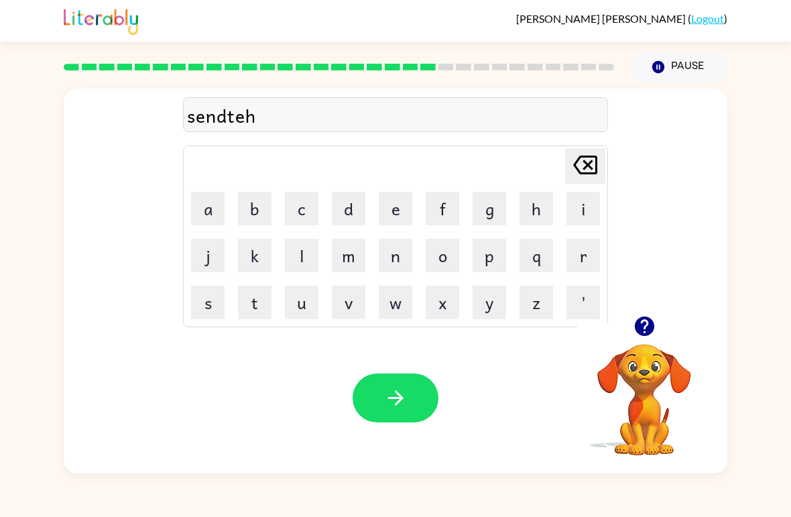
click at [584, 166] on icon "[PERSON_NAME] last character input" at bounding box center [585, 165] width 32 height 32
click at [522, 259] on button "q" at bounding box center [536, 256] width 34 height 34
click at [594, 169] on icon "[PERSON_NAME] last character input" at bounding box center [585, 165] width 32 height 32
click at [505, 252] on button "p" at bounding box center [489, 256] width 34 height 34
click at [392, 195] on button "e" at bounding box center [396, 209] width 34 height 34
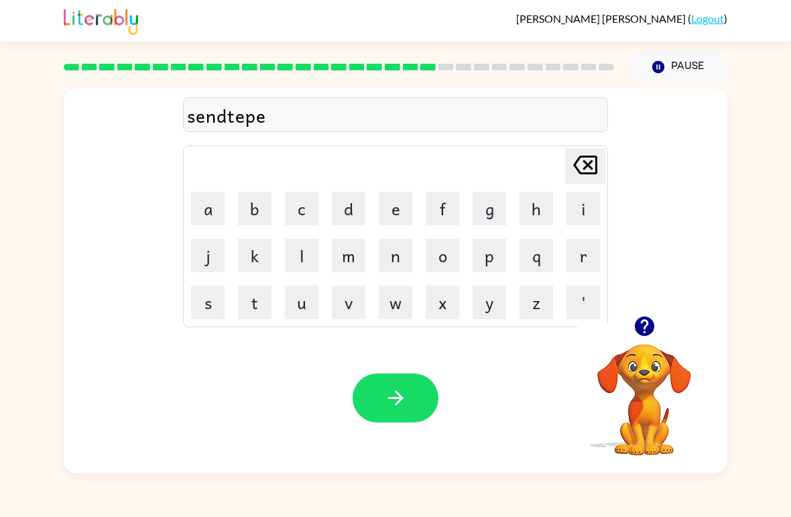
click at [391, 391] on icon "button" at bounding box center [395, 397] width 23 height 23
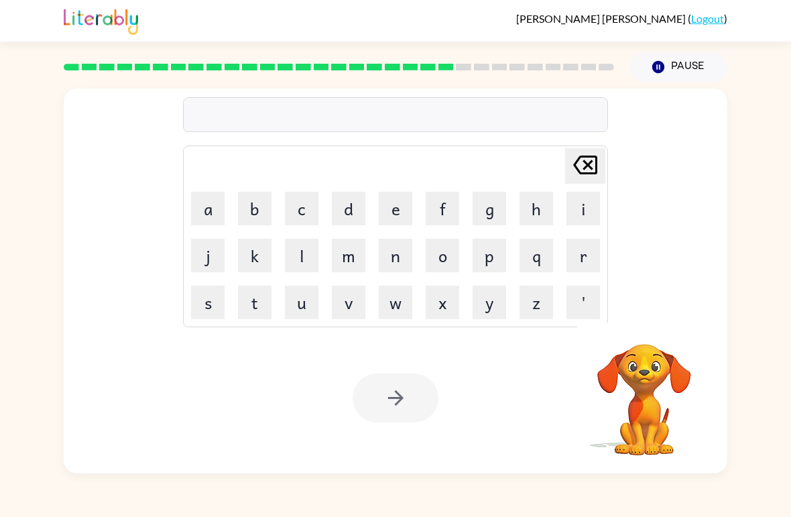
click at [588, 251] on button "r" at bounding box center [583, 256] width 34 height 34
click at [580, 214] on button "i" at bounding box center [583, 209] width 34 height 34
click at [198, 206] on button "a" at bounding box center [208, 209] width 34 height 34
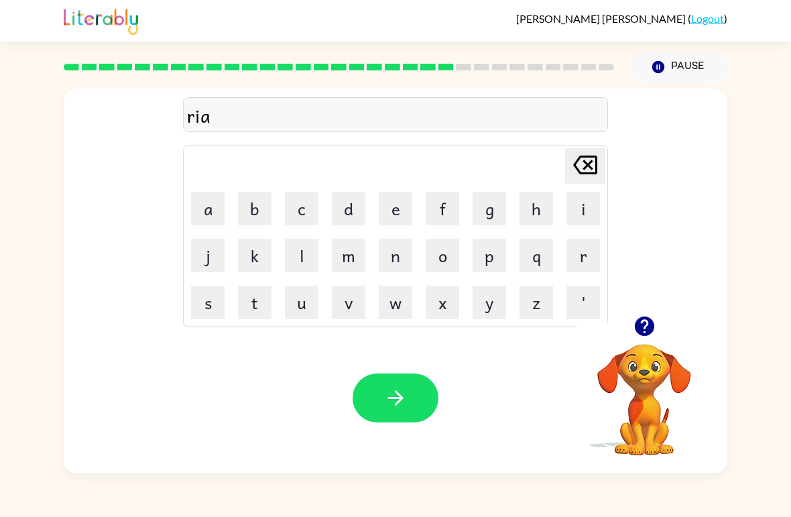
click at [386, 269] on button "n" at bounding box center [396, 256] width 34 height 34
click at [313, 212] on button "c" at bounding box center [302, 209] width 34 height 34
click at [446, 258] on button "o" at bounding box center [443, 256] width 34 height 34
click at [312, 299] on button "u" at bounding box center [302, 302] width 34 height 34
click at [254, 308] on button "t" at bounding box center [255, 302] width 34 height 34
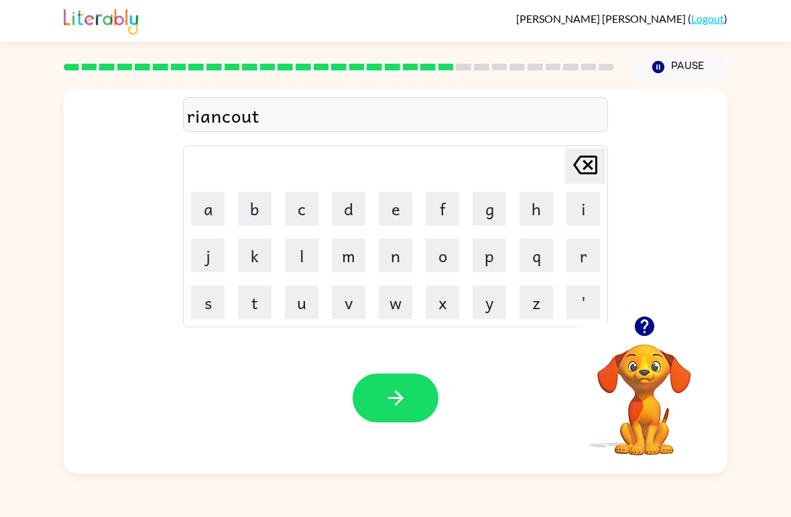
click at [426, 394] on button "button" at bounding box center [395, 397] width 86 height 49
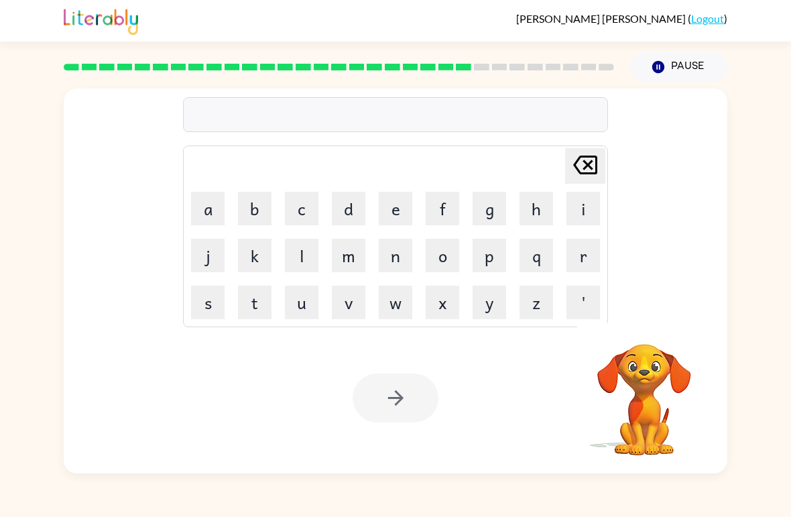
click at [345, 258] on button "m" at bounding box center [349, 256] width 34 height 34
click at [198, 210] on button "a" at bounding box center [208, 209] width 34 height 34
click at [576, 253] on button "r" at bounding box center [583, 256] width 34 height 34
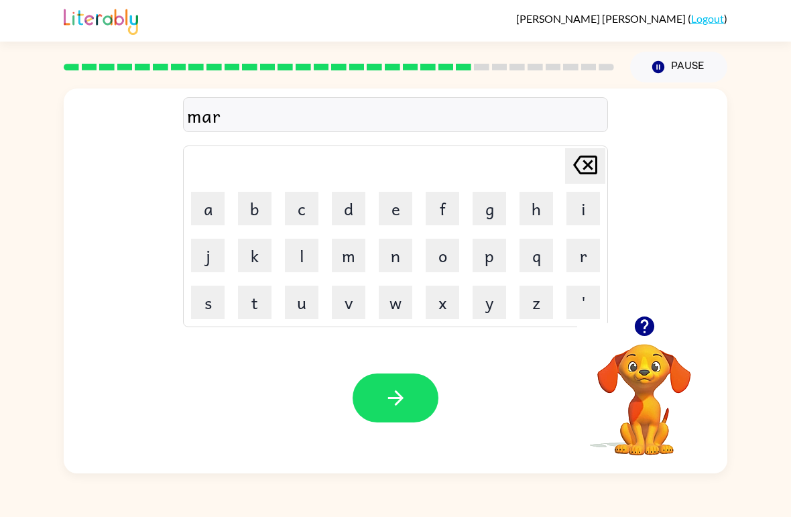
click at [253, 264] on button "k" at bounding box center [255, 256] width 34 height 34
click at [395, 207] on button "e" at bounding box center [396, 209] width 34 height 34
click at [578, 255] on button "r" at bounding box center [583, 256] width 34 height 34
click at [399, 389] on icon "button" at bounding box center [395, 397] width 23 height 23
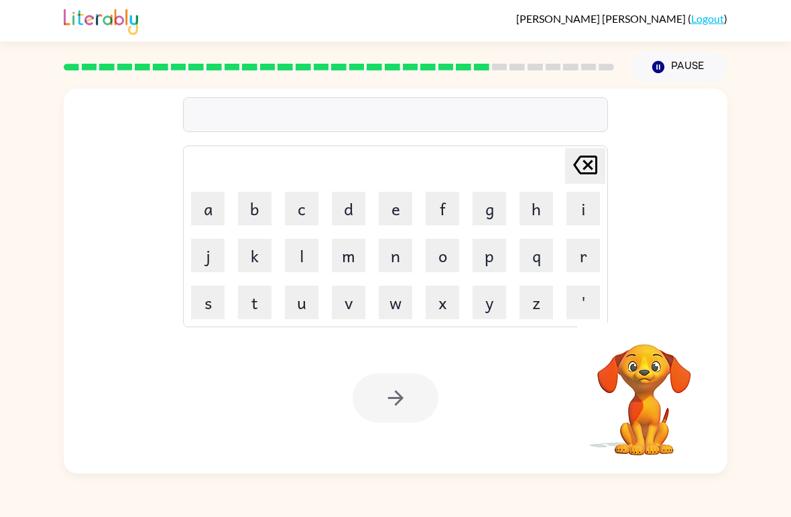
click at [196, 204] on button "a" at bounding box center [208, 209] width 34 height 34
click at [344, 217] on button "d" at bounding box center [349, 209] width 34 height 34
click at [344, 307] on button "v" at bounding box center [349, 302] width 34 height 34
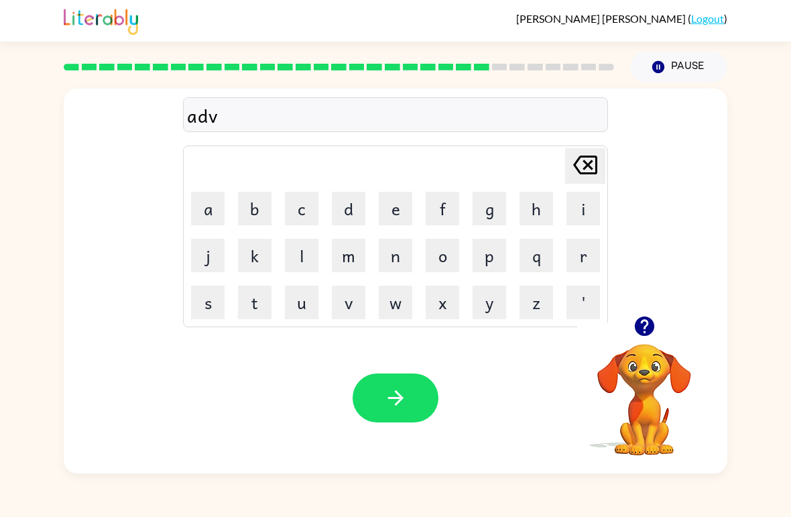
click at [204, 210] on button "a" at bounding box center [208, 209] width 34 height 34
click at [198, 308] on button "s" at bounding box center [208, 302] width 34 height 34
click at [584, 215] on button "i" at bounding box center [583, 209] width 34 height 34
click at [395, 259] on button "n" at bounding box center [396, 256] width 34 height 34
click at [487, 208] on button "g" at bounding box center [489, 209] width 34 height 34
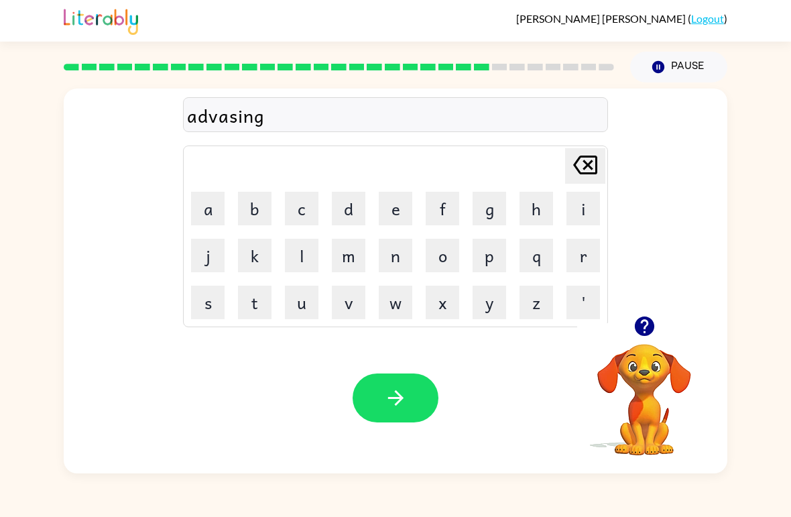
click at [383, 393] on button "button" at bounding box center [395, 397] width 86 height 49
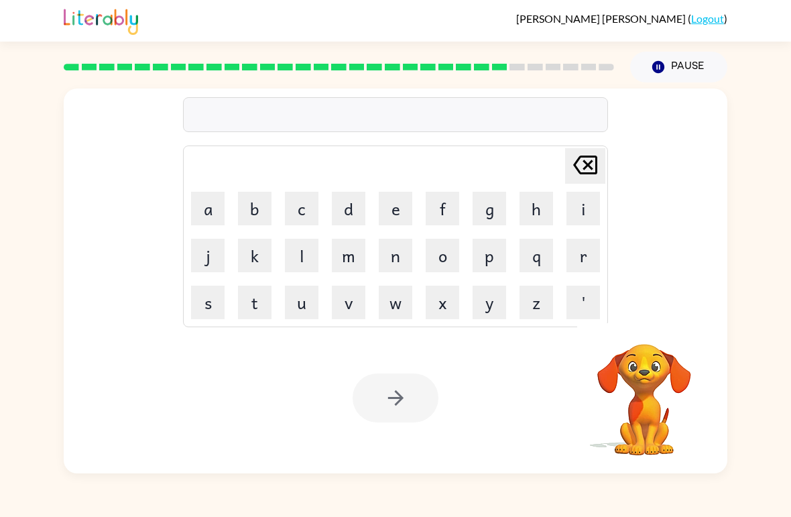
click at [493, 210] on button "g" at bounding box center [489, 209] width 34 height 34
click at [449, 251] on button "o" at bounding box center [443, 256] width 34 height 34
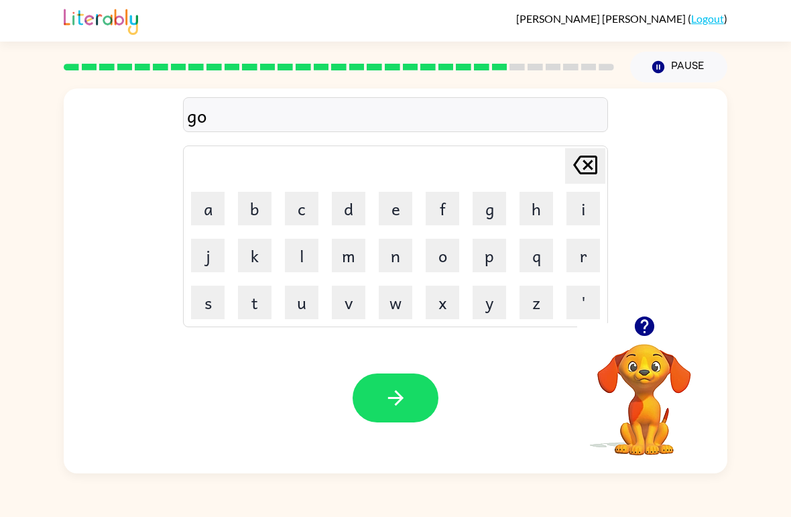
click at [252, 204] on button "b" at bounding box center [255, 209] width 34 height 34
click at [306, 261] on button "l" at bounding box center [302, 256] width 34 height 34
click at [592, 208] on button "i" at bounding box center [583, 209] width 34 height 34
click at [395, 254] on button "n" at bounding box center [396, 256] width 34 height 34
click at [382, 393] on button "button" at bounding box center [395, 397] width 86 height 49
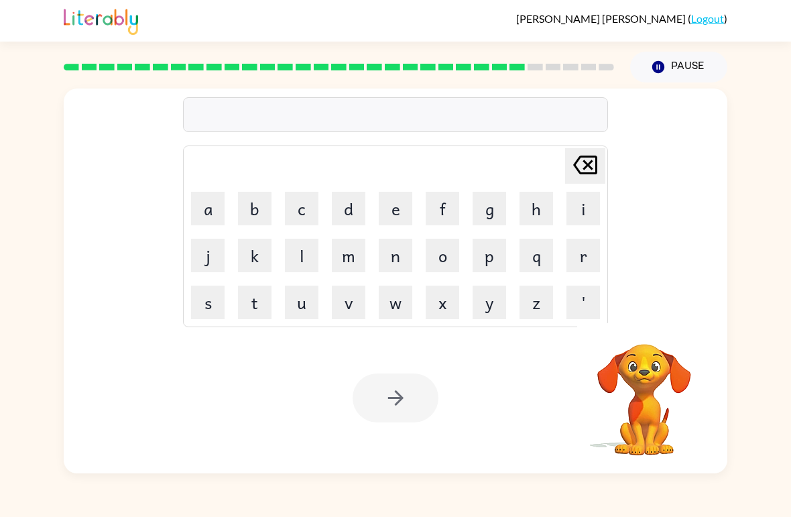
click at [494, 214] on button "g" at bounding box center [489, 209] width 34 height 34
click at [452, 265] on button "o" at bounding box center [443, 256] width 34 height 34
click at [354, 298] on button "v" at bounding box center [349, 302] width 34 height 34
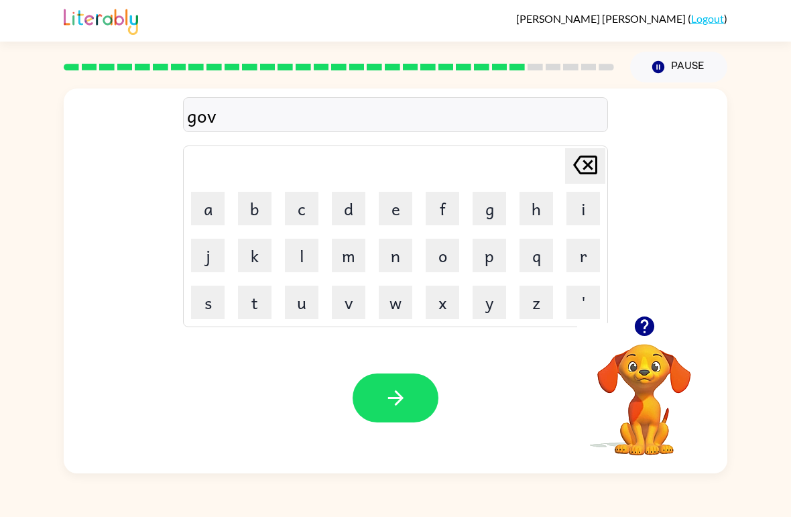
click at [393, 211] on button "e" at bounding box center [396, 209] width 34 height 34
click at [580, 249] on button "r" at bounding box center [583, 256] width 34 height 34
click at [255, 198] on button "b" at bounding box center [255, 209] width 34 height 34
click at [405, 210] on button "e" at bounding box center [396, 209] width 34 height 34
click at [588, 167] on icon at bounding box center [585, 164] width 24 height 19
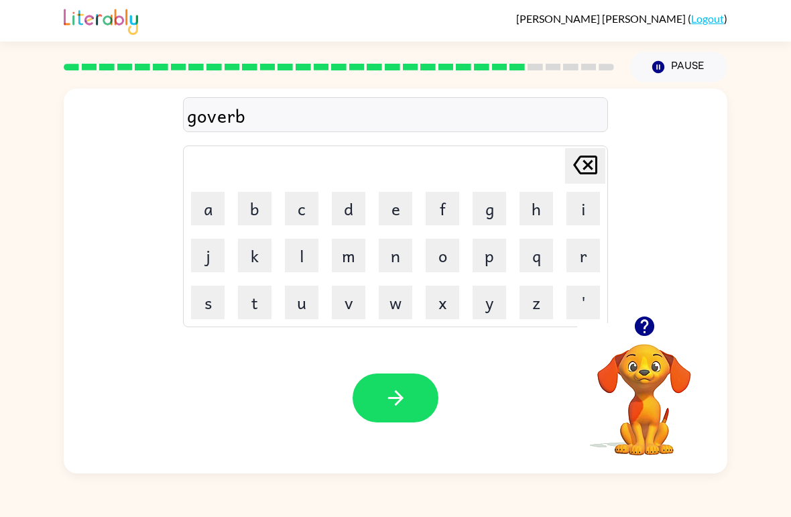
click at [588, 167] on icon at bounding box center [585, 164] width 24 height 19
click at [356, 254] on button "m" at bounding box center [349, 256] width 34 height 34
click at [388, 202] on button "e" at bounding box center [396, 209] width 34 height 34
click at [397, 255] on button "n" at bounding box center [396, 256] width 34 height 34
click at [253, 296] on button "t" at bounding box center [255, 302] width 34 height 34
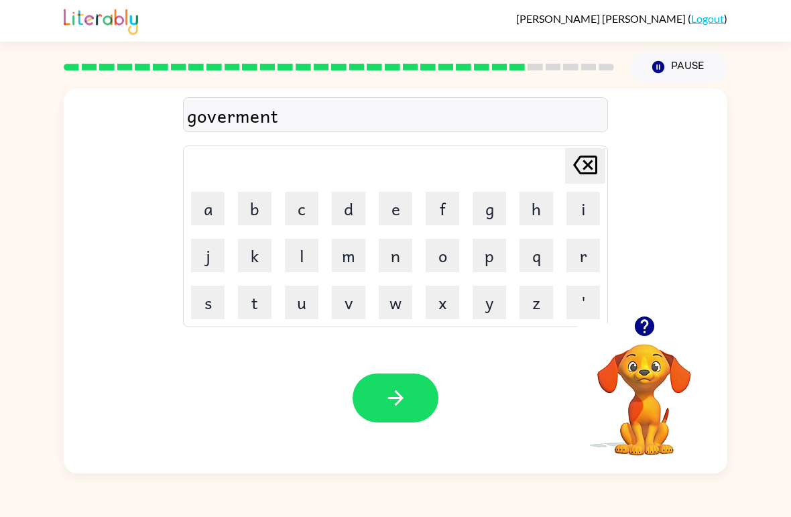
click at [407, 387] on icon "button" at bounding box center [395, 397] width 23 height 23
click at [197, 317] on button "s" at bounding box center [208, 302] width 34 height 34
click at [252, 312] on button "t" at bounding box center [255, 302] width 34 height 34
click at [401, 204] on button "e" at bounding box center [396, 209] width 34 height 34
click at [588, 202] on button "i" at bounding box center [583, 209] width 34 height 34
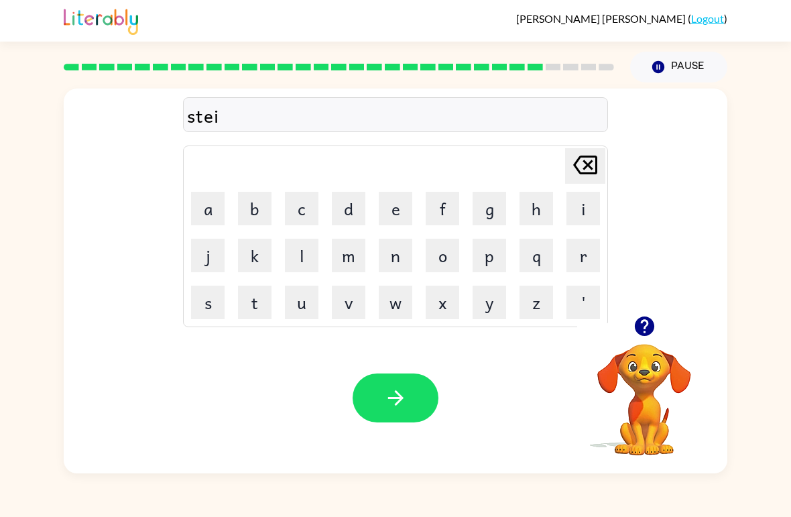
click at [403, 248] on button "n" at bounding box center [396, 256] width 34 height 34
click at [377, 391] on button "button" at bounding box center [395, 397] width 86 height 49
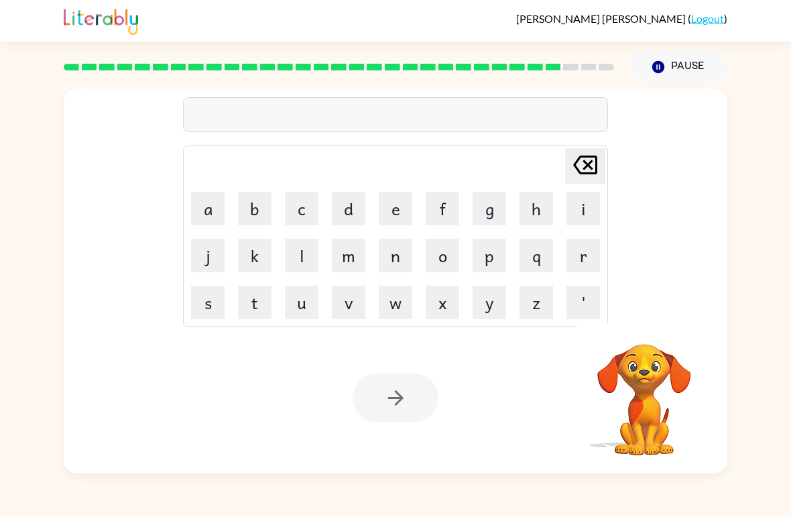
click at [204, 308] on button "s" at bounding box center [208, 302] width 34 height 34
click at [541, 200] on button "h" at bounding box center [536, 209] width 34 height 34
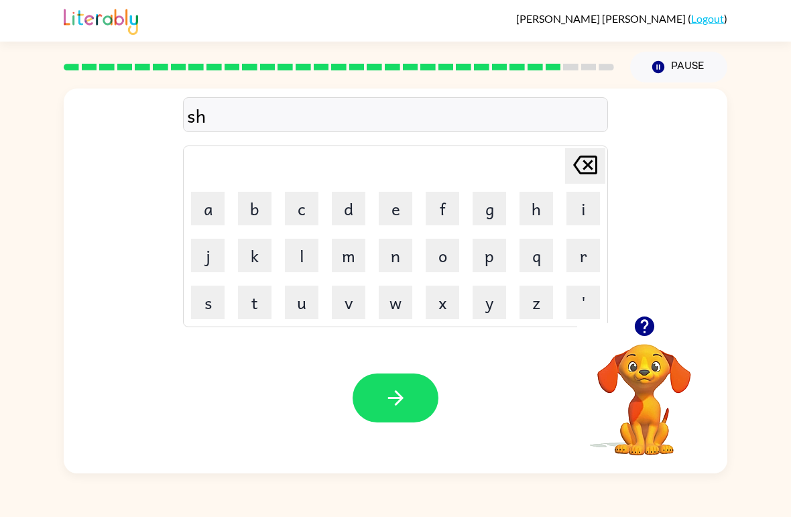
click at [206, 257] on button "j" at bounding box center [208, 256] width 34 height 34
click at [589, 170] on icon "[PERSON_NAME] last character input" at bounding box center [585, 165] width 32 height 32
click at [208, 218] on button "a" at bounding box center [208, 209] width 34 height 34
click at [488, 254] on button "p" at bounding box center [489, 256] width 34 height 34
click at [399, 206] on button "e" at bounding box center [396, 209] width 34 height 34
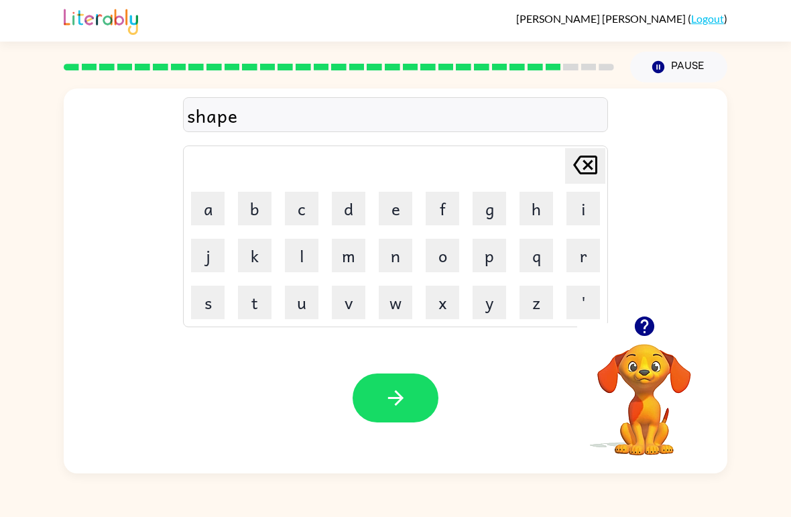
click at [403, 403] on icon "button" at bounding box center [395, 397] width 23 height 23
click at [399, 198] on button "e" at bounding box center [396, 209] width 34 height 34
click at [444, 300] on button "x" at bounding box center [443, 302] width 34 height 34
click at [397, 200] on button "e" at bounding box center [396, 209] width 34 height 34
click at [304, 260] on button "l" at bounding box center [302, 256] width 34 height 34
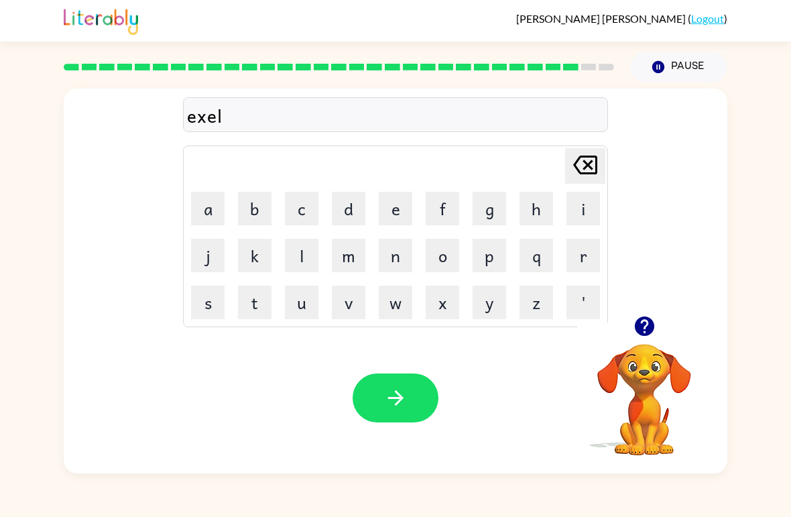
click at [385, 215] on button "e" at bounding box center [396, 209] width 34 height 34
click at [401, 256] on button "n" at bounding box center [396, 256] width 34 height 34
click at [249, 318] on button "t" at bounding box center [255, 302] width 34 height 34
click at [400, 403] on icon "button" at bounding box center [395, 397] width 23 height 23
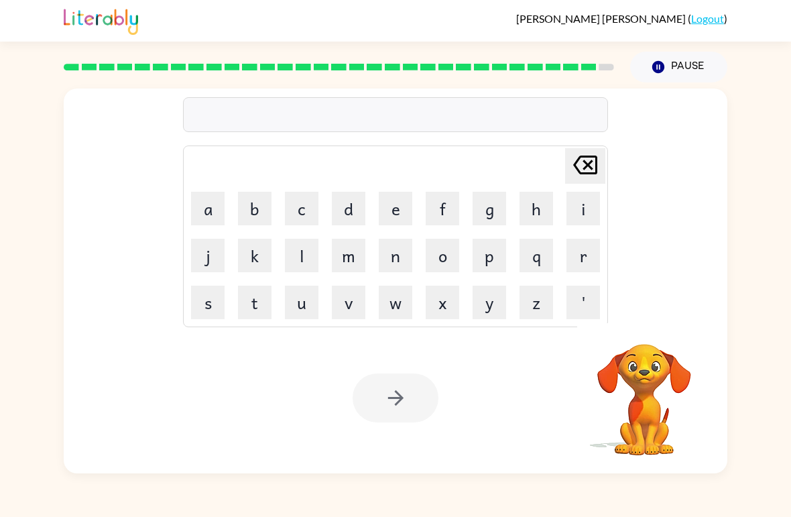
click at [206, 265] on button "j" at bounding box center [208, 256] width 34 height 34
click at [201, 214] on button "a" at bounding box center [208, 209] width 34 height 34
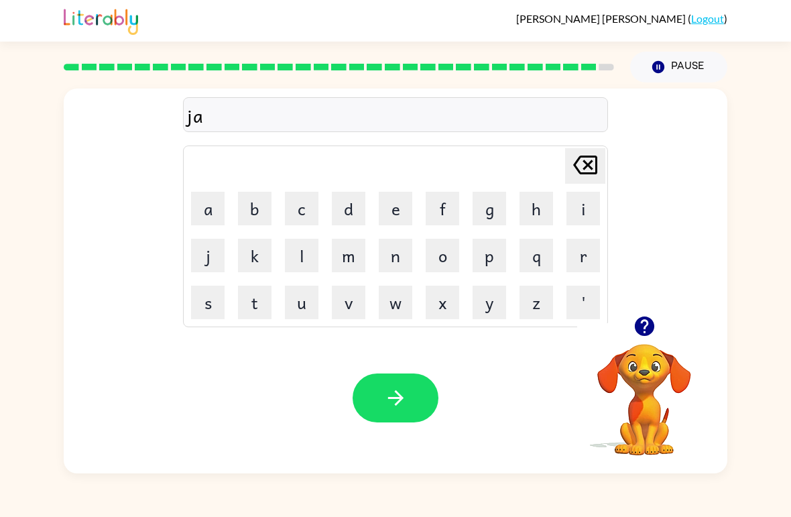
click at [405, 309] on button "w" at bounding box center [396, 302] width 34 height 34
click at [243, 206] on button "b" at bounding box center [255, 209] width 34 height 34
click at [578, 258] on button "r" at bounding box center [583, 256] width 34 height 34
click at [198, 210] on button "a" at bounding box center [208, 209] width 34 height 34
click at [251, 266] on button "k" at bounding box center [255, 256] width 34 height 34
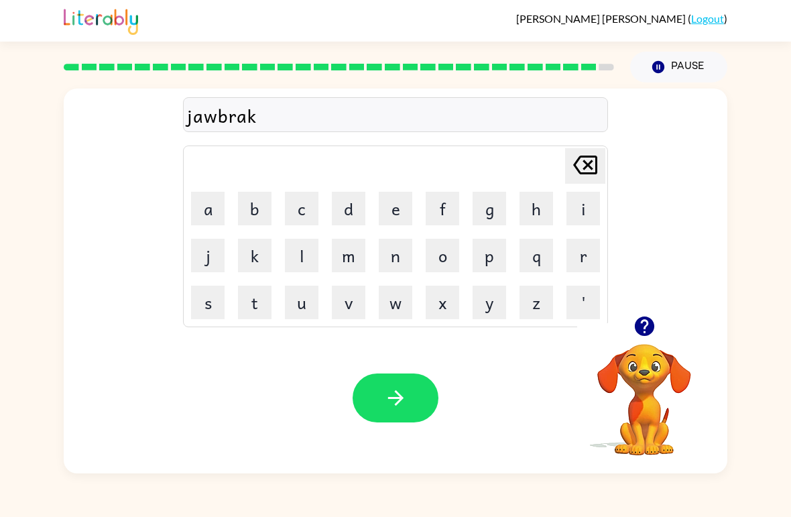
click at [400, 210] on button "e" at bounding box center [396, 209] width 34 height 34
click at [582, 253] on button "r" at bounding box center [583, 256] width 34 height 34
click at [399, 395] on icon "button" at bounding box center [394, 397] width 15 height 15
